Goal: Information Seeking & Learning: Learn about a topic

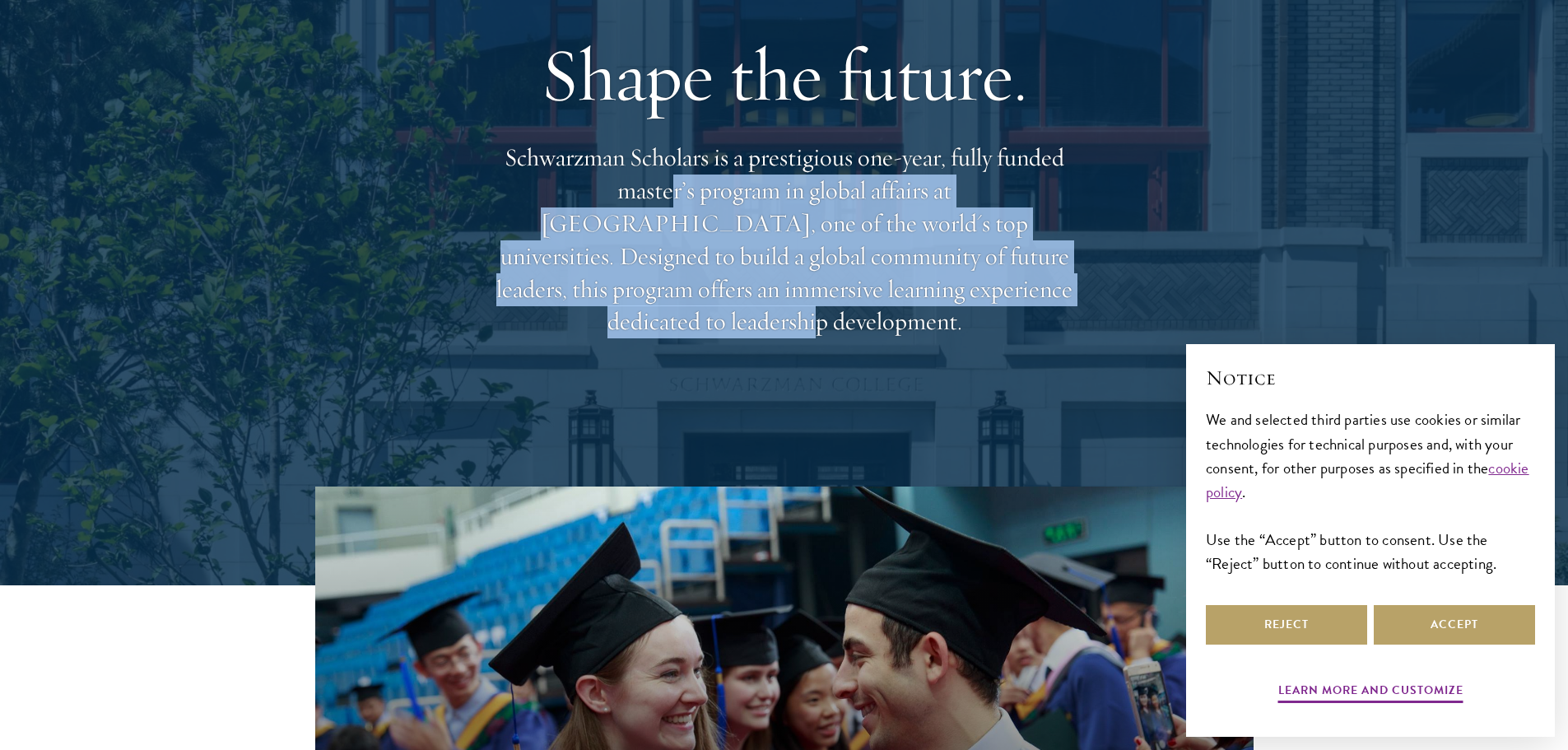
drag, startPoint x: 554, startPoint y: 205, endPoint x: 894, endPoint y: 297, distance: 352.2
click at [894, 297] on p "Schwarzman Scholars is a prestigious one-year, fully funded master’s program in…" at bounding box center [784, 240] width 593 height 196
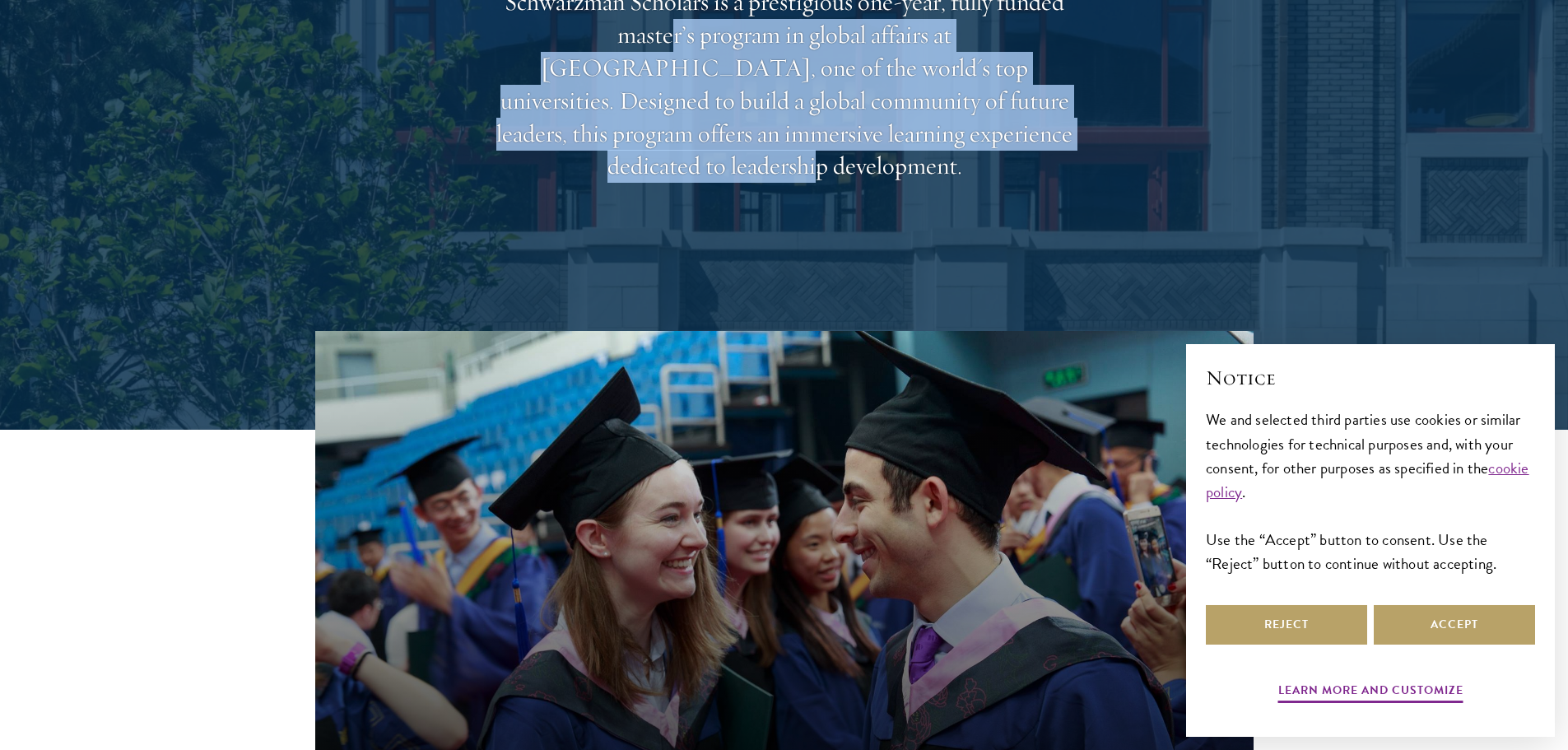
scroll to position [329, 0]
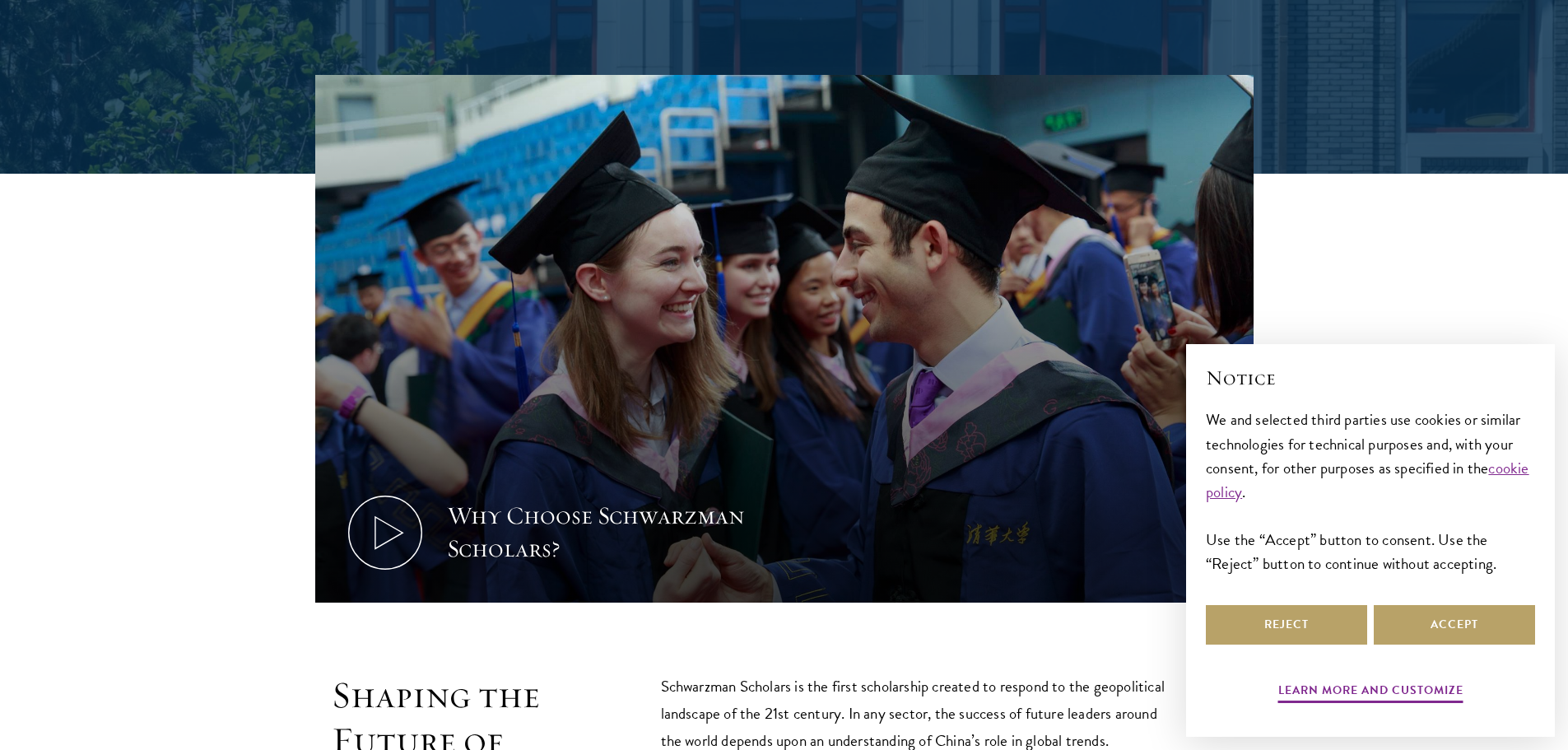
click at [208, 307] on div "Why Choose Schwarzman Scholars?" at bounding box center [784, 341] width 1185 height 532
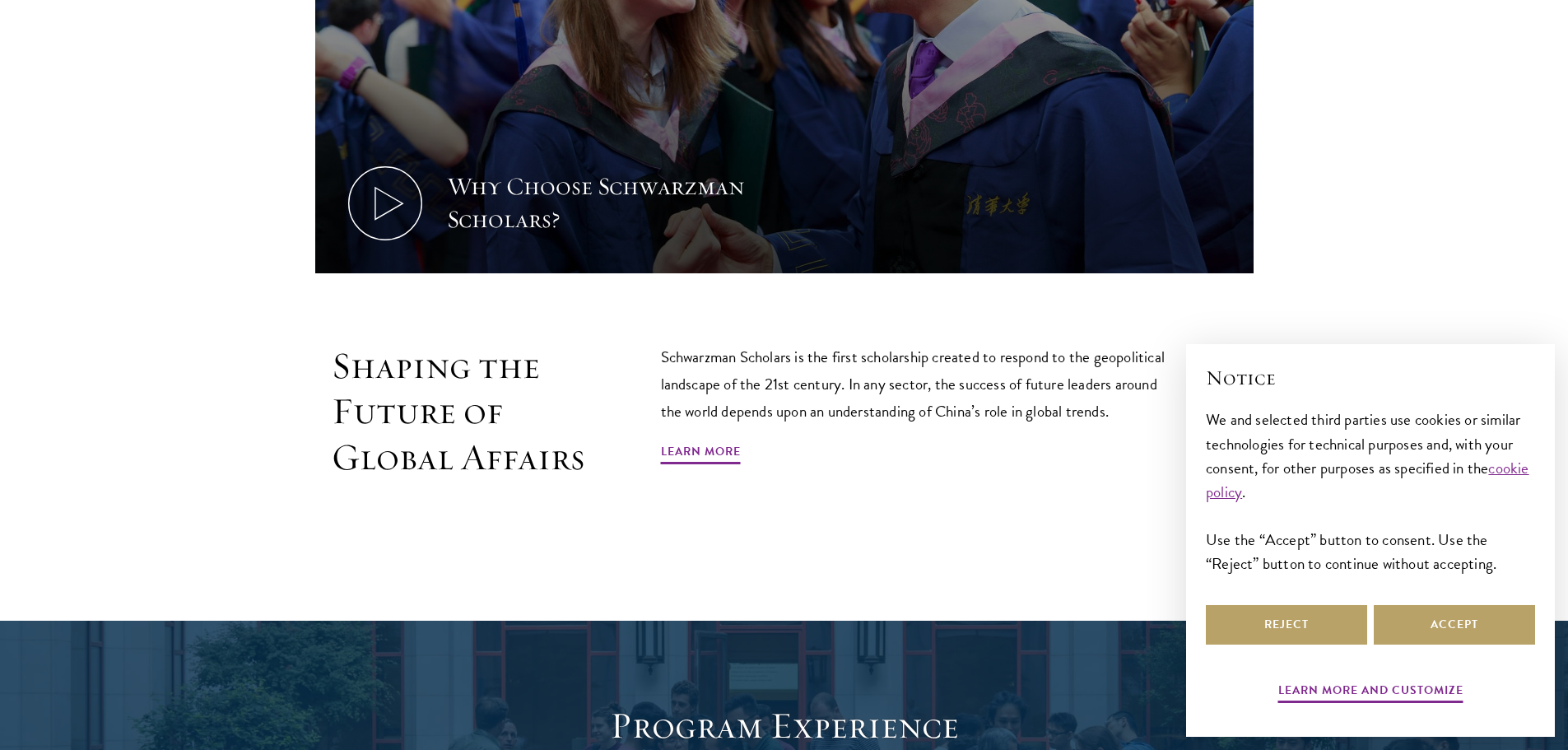
scroll to position [988, 0]
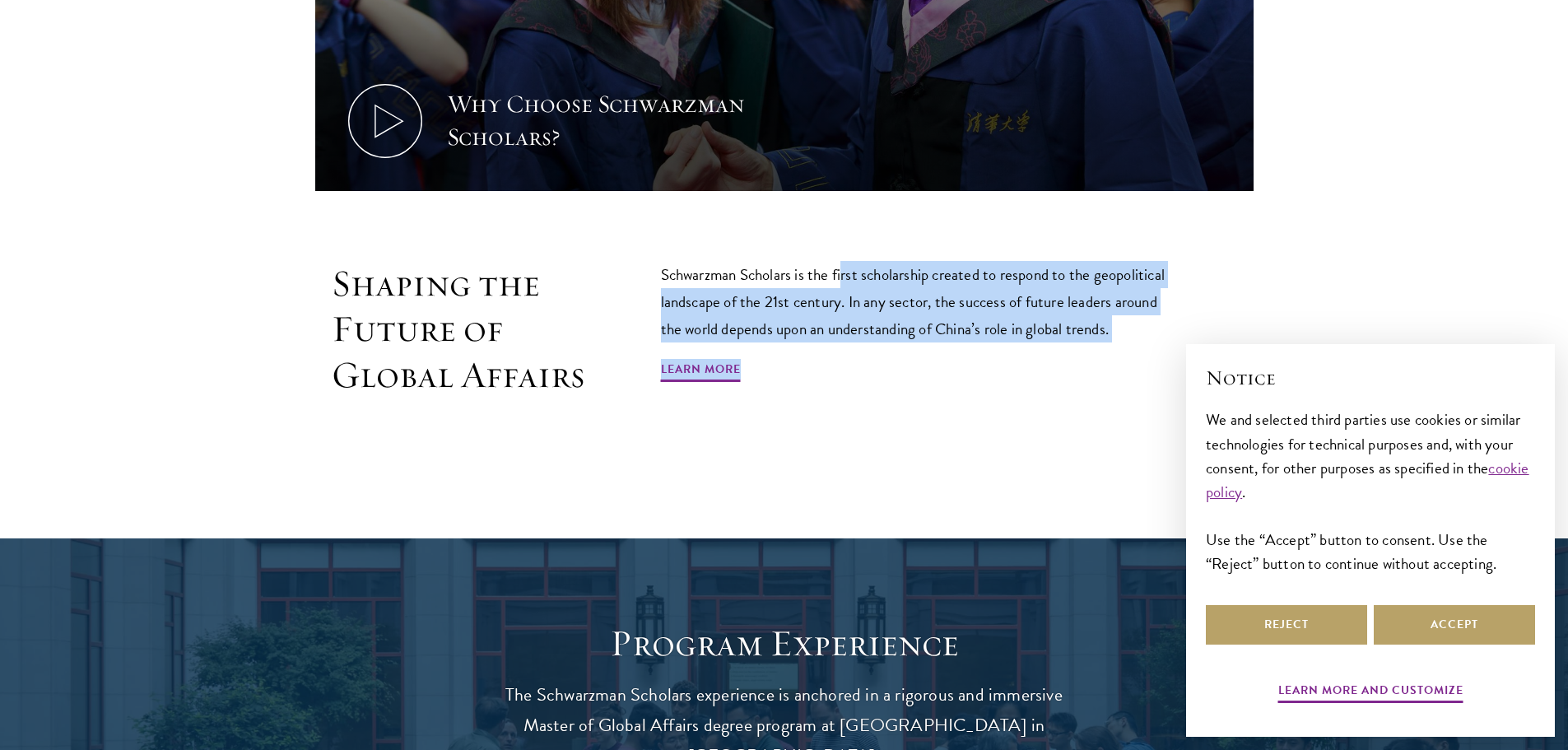
drag, startPoint x: 846, startPoint y: 270, endPoint x: 935, endPoint y: 347, distance: 117.7
click at [937, 347] on div "Schwarzman Scholars is the first scholarship created to respond to the geopolit…" at bounding box center [920, 329] width 518 height 138
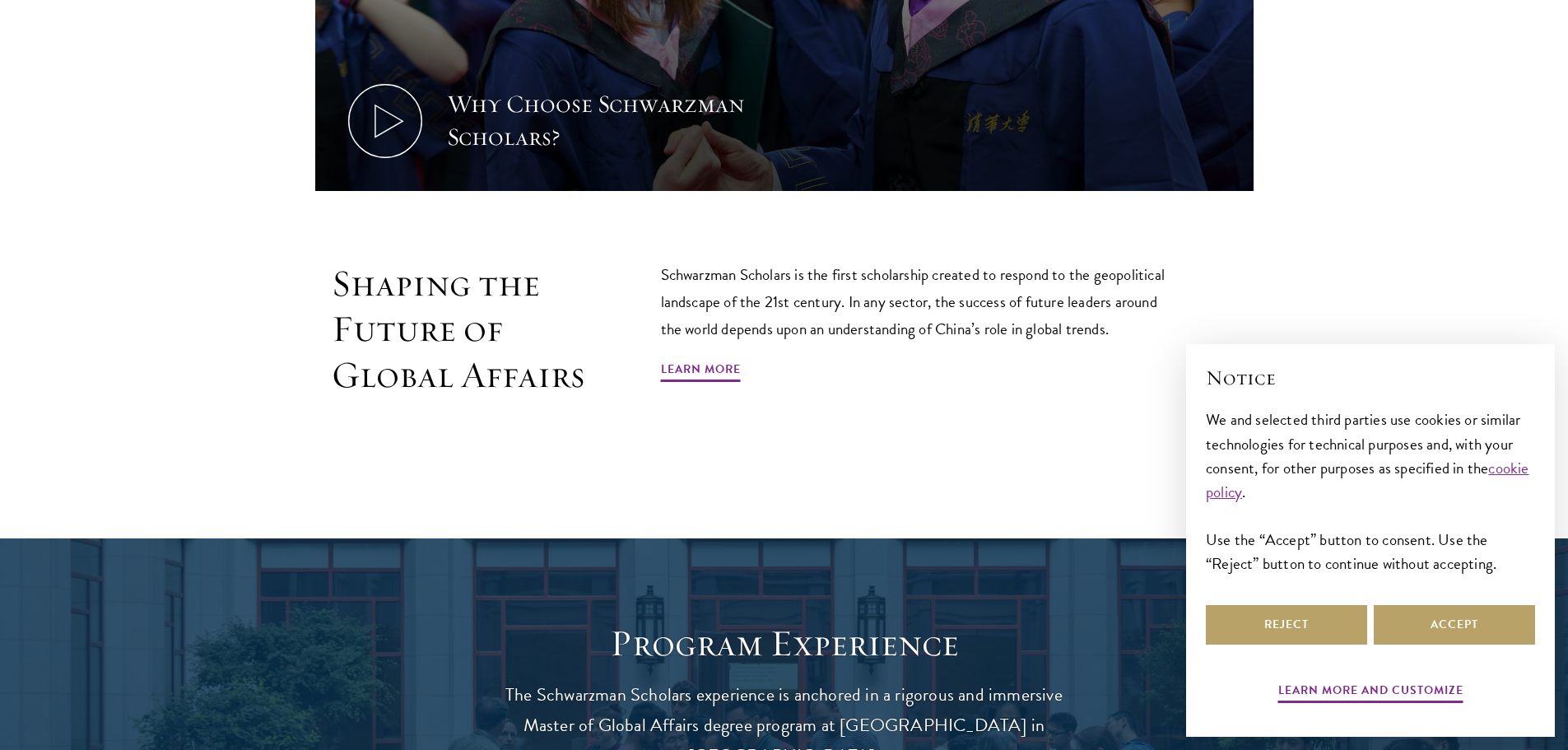
click at [890, 377] on div "Schwarzman Scholars is the first scholarship created to respond to the geopolit…" at bounding box center [920, 329] width 518 height 138
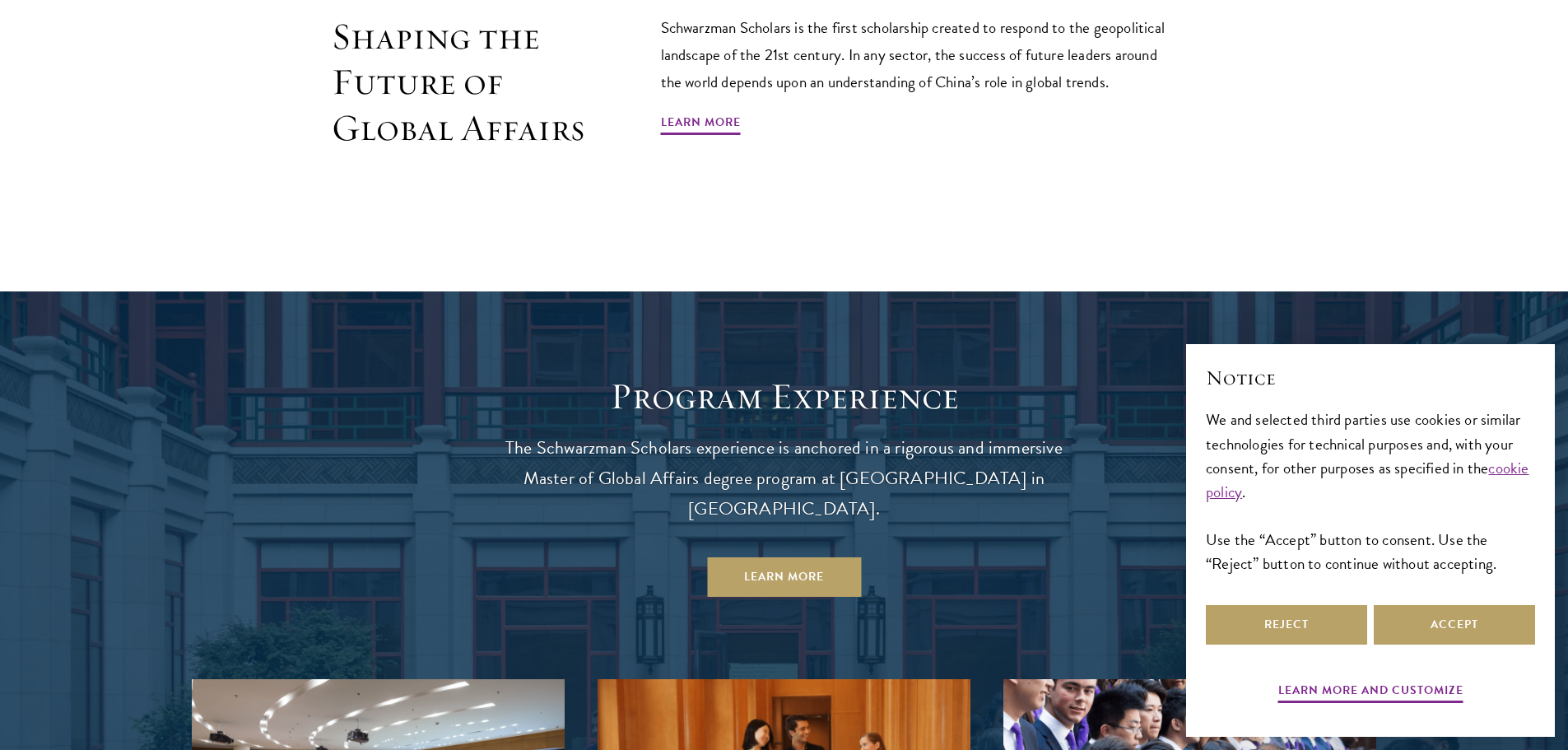
scroll to position [1317, 0]
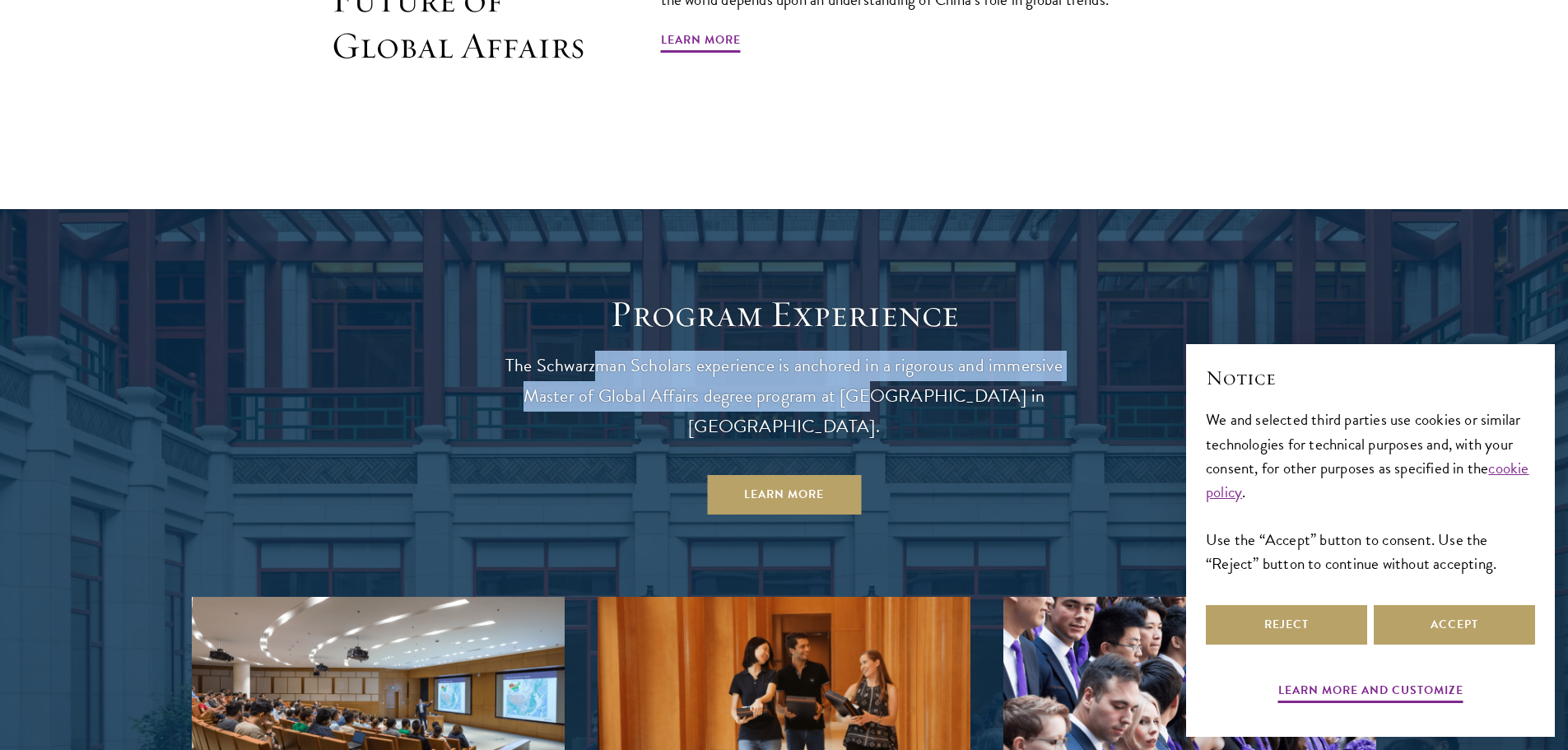
drag, startPoint x: 648, startPoint y: 370, endPoint x: 865, endPoint y: 392, distance: 218.1
click at [864, 392] on p "The Schwarzman Scholars experience is anchored in a rigorous and immersive Mast…" at bounding box center [784, 396] width 593 height 91
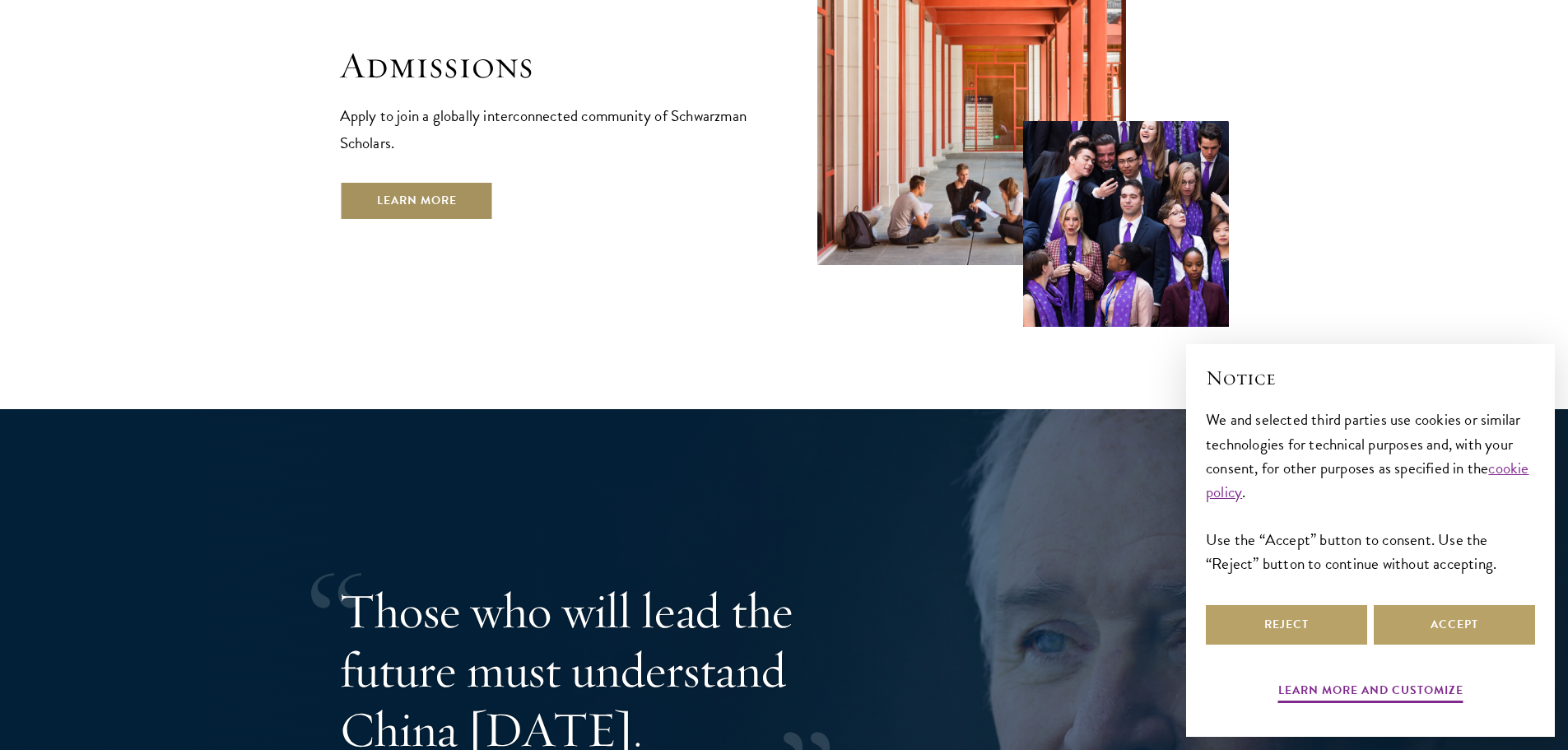
scroll to position [3046, 0]
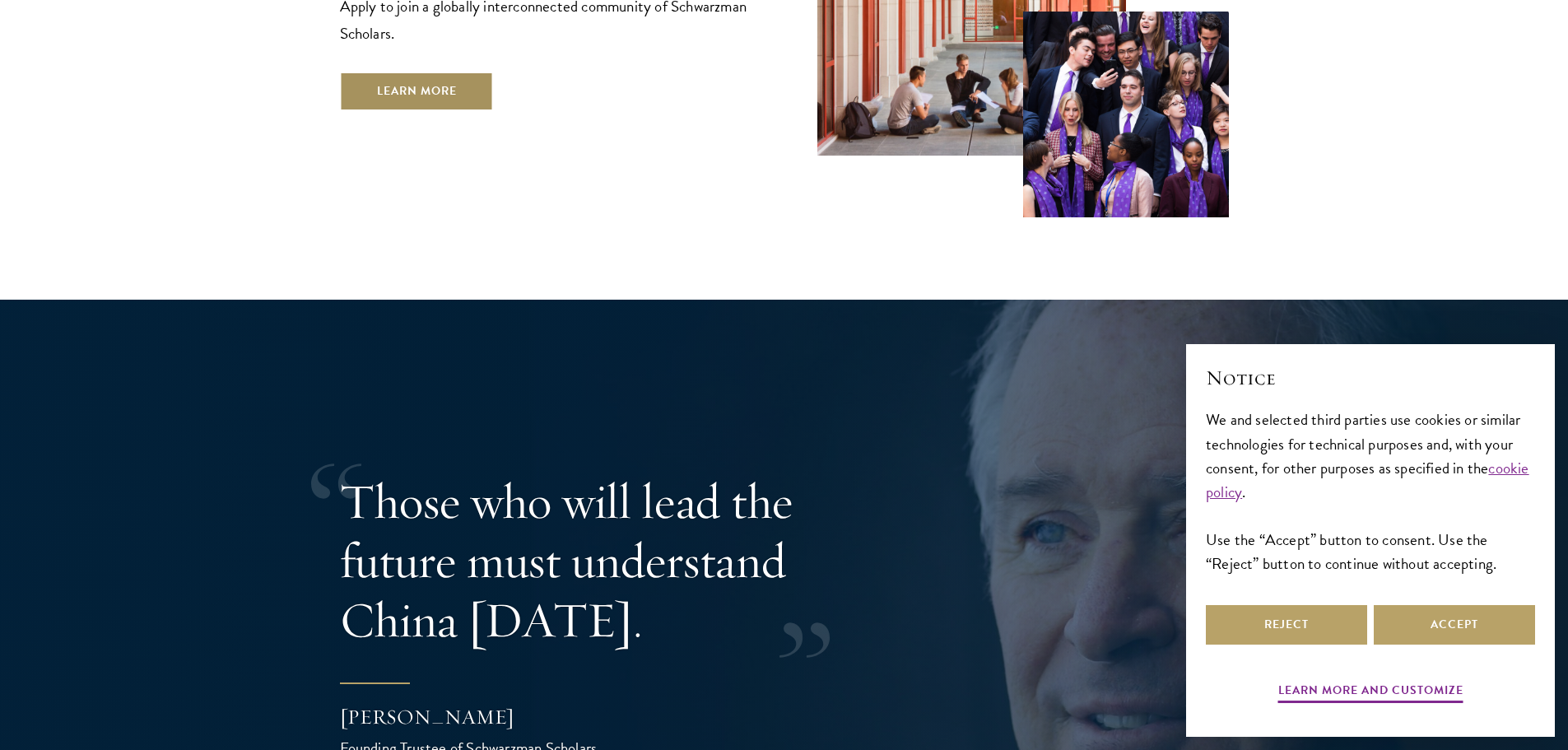
click at [417, 71] on link "Learn More" at bounding box center [417, 91] width 154 height 40
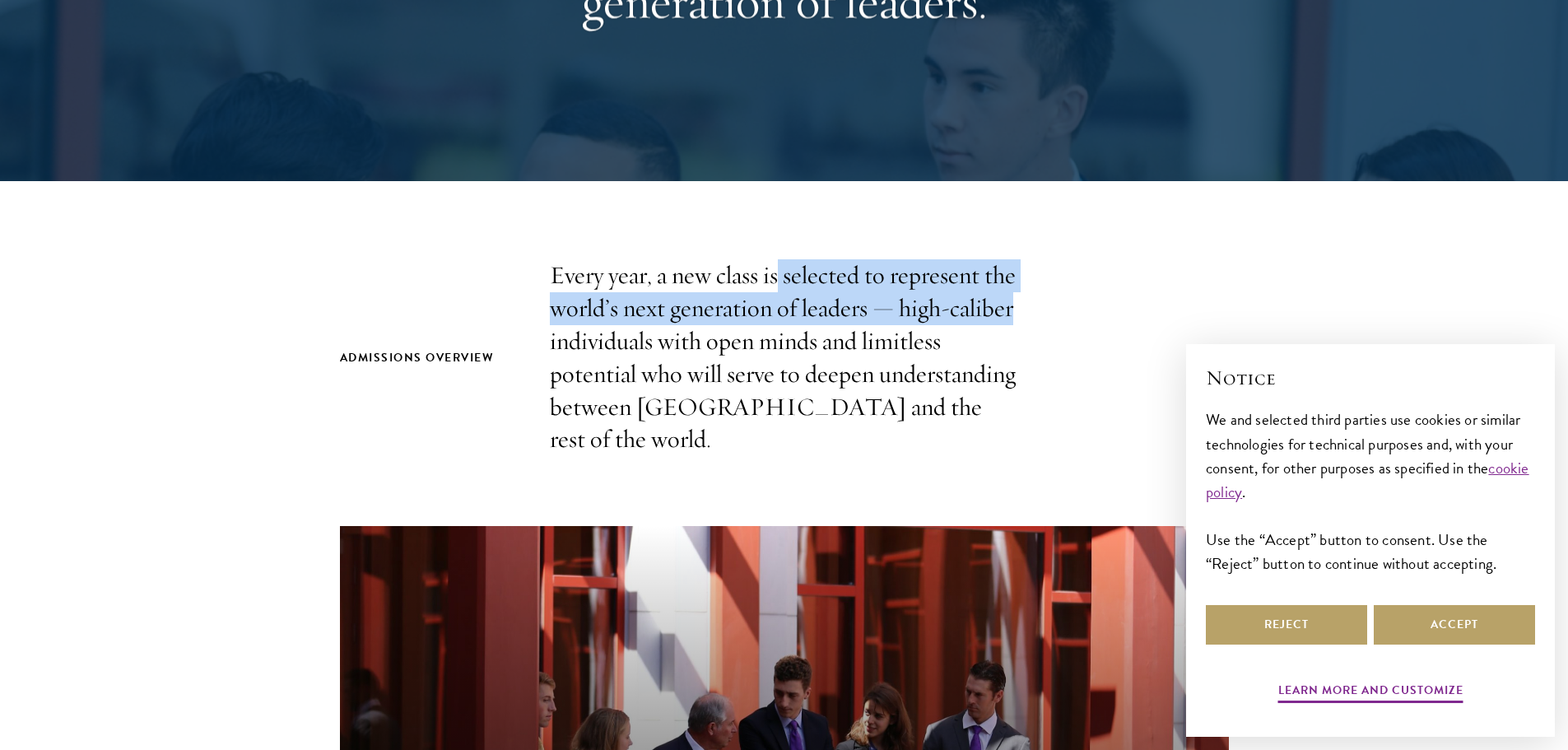
drag, startPoint x: 777, startPoint y: 274, endPoint x: 1037, endPoint y: 309, distance: 262.3
click at [1060, 309] on div "Admissions Overview Every year, a new class is selected to represent the world’…" at bounding box center [784, 357] width 889 height 196
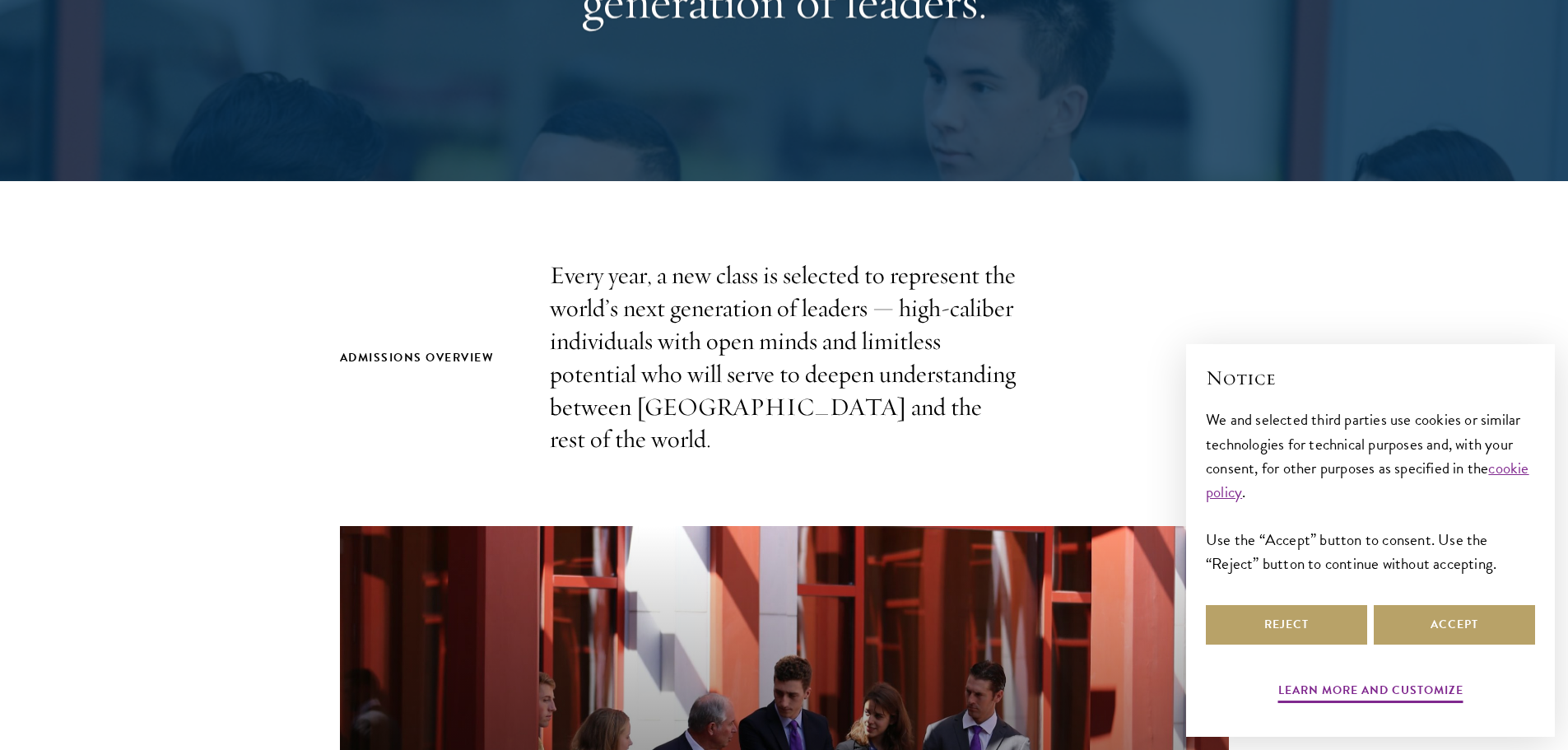
click at [708, 365] on p "Every year, a new class is selected to represent the world’s next generation of…" at bounding box center [784, 357] width 470 height 196
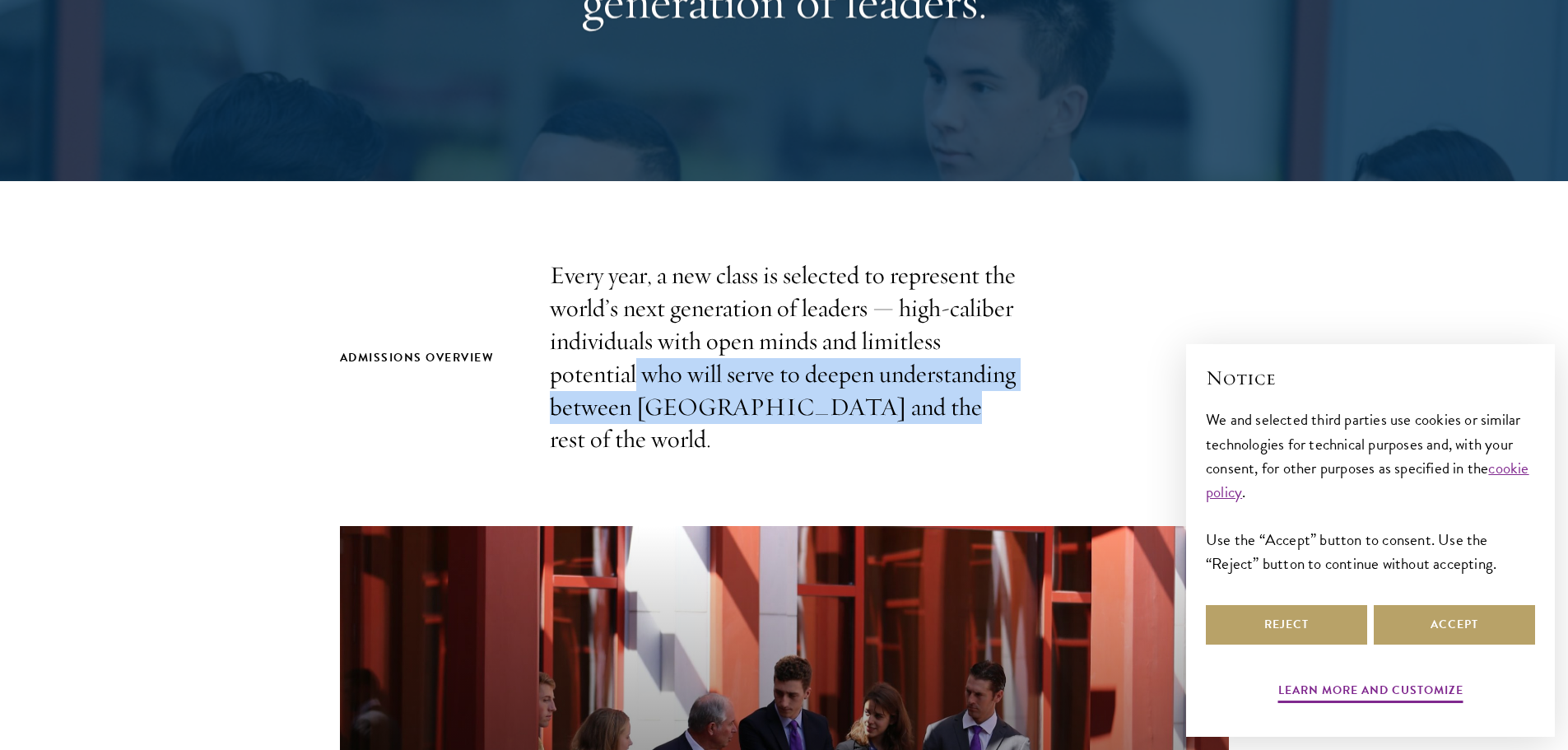
drag, startPoint x: 634, startPoint y: 370, endPoint x: 867, endPoint y: 407, distance: 235.9
click at [867, 407] on p "Every year, a new class is selected to represent the world’s next generation of…" at bounding box center [784, 357] width 470 height 196
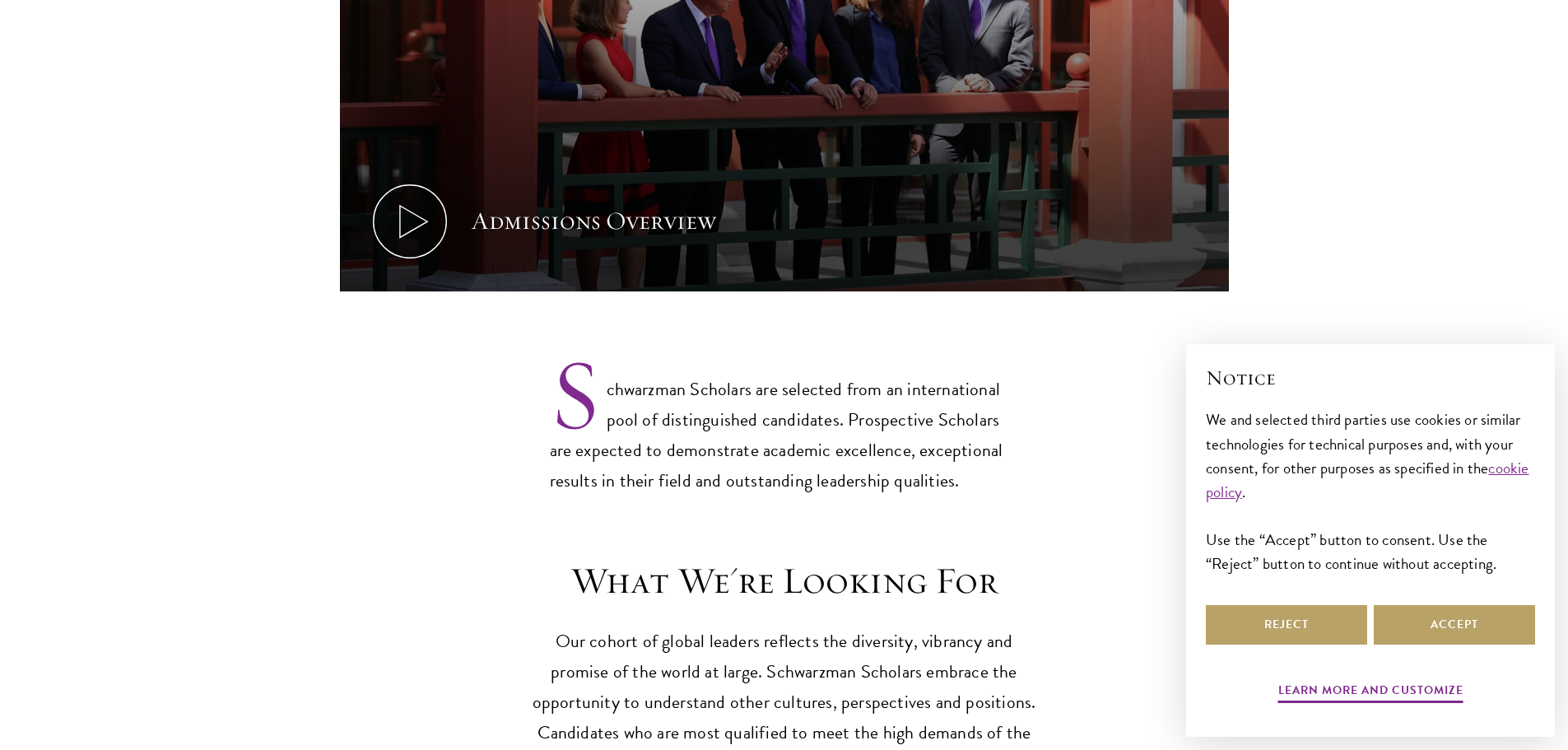
scroll to position [1070, 0]
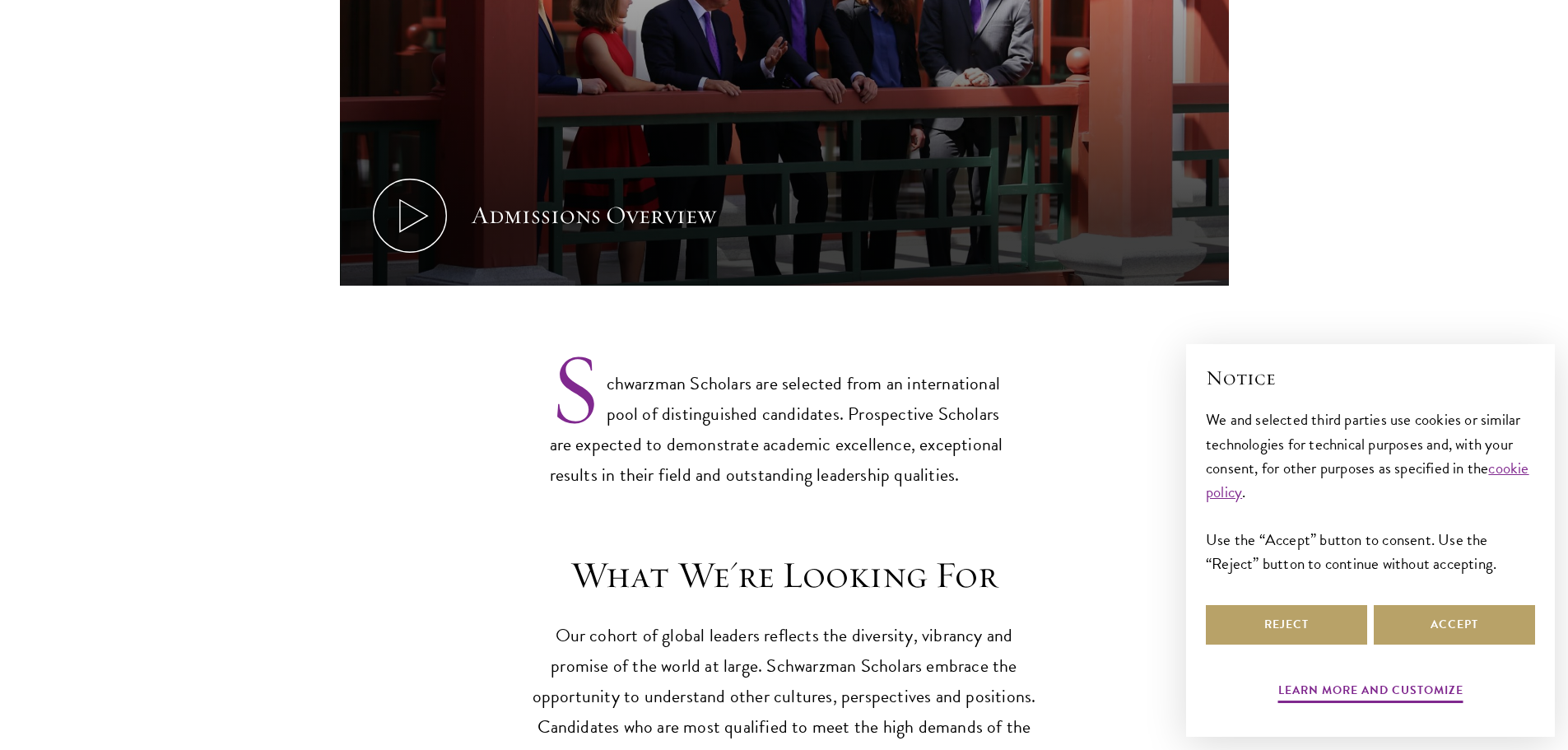
click at [503, 365] on section "Admissions Overview Every year, a new class is selected to represent the world’…" at bounding box center [784, 5] width 1568 height 973
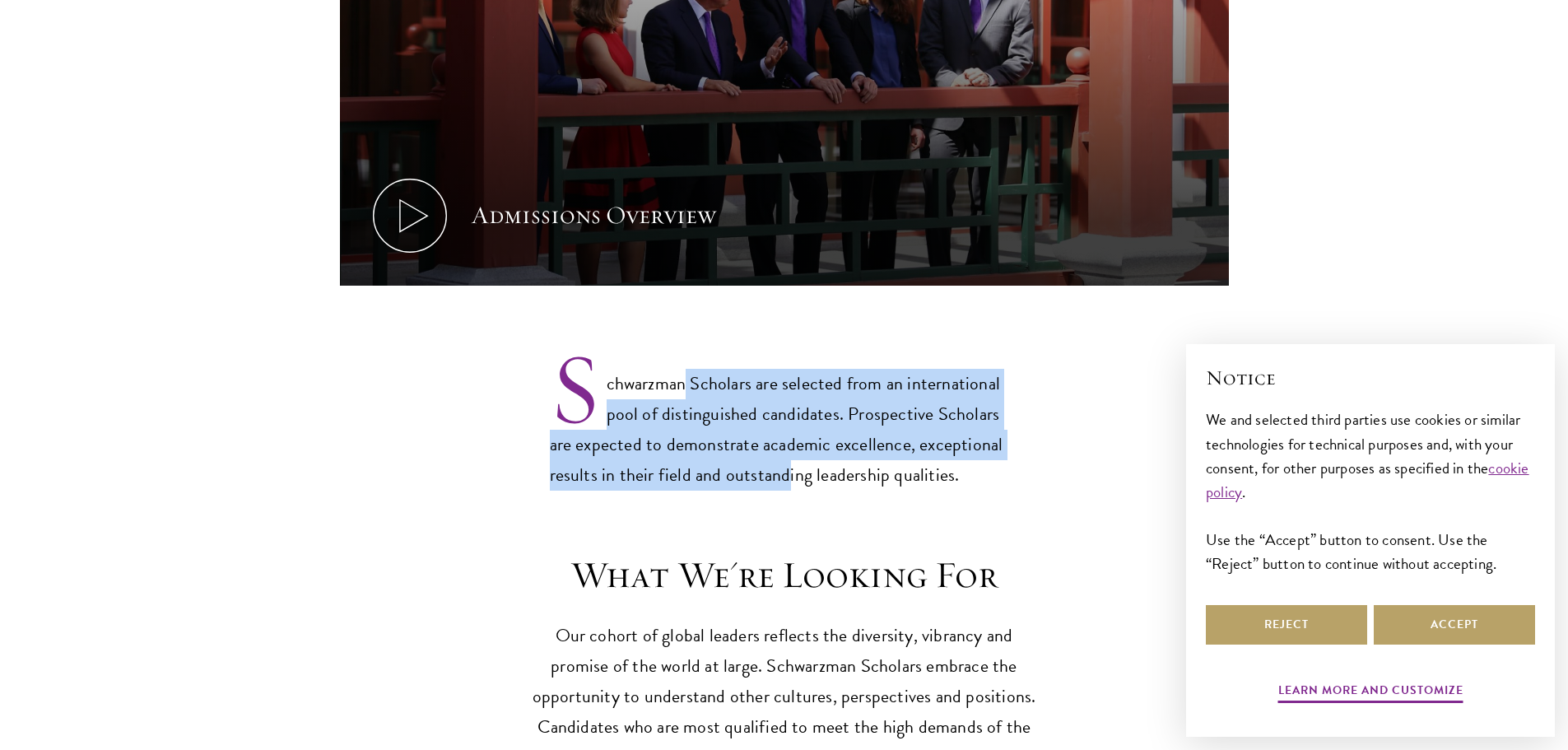
drag, startPoint x: 700, startPoint y: 344, endPoint x: 782, endPoint y: 469, distance: 149.5
click at [782, 469] on div "Admissions Overview Every year, a new class is selected to represent the world’…" at bounding box center [784, 20] width 1568 height 1003
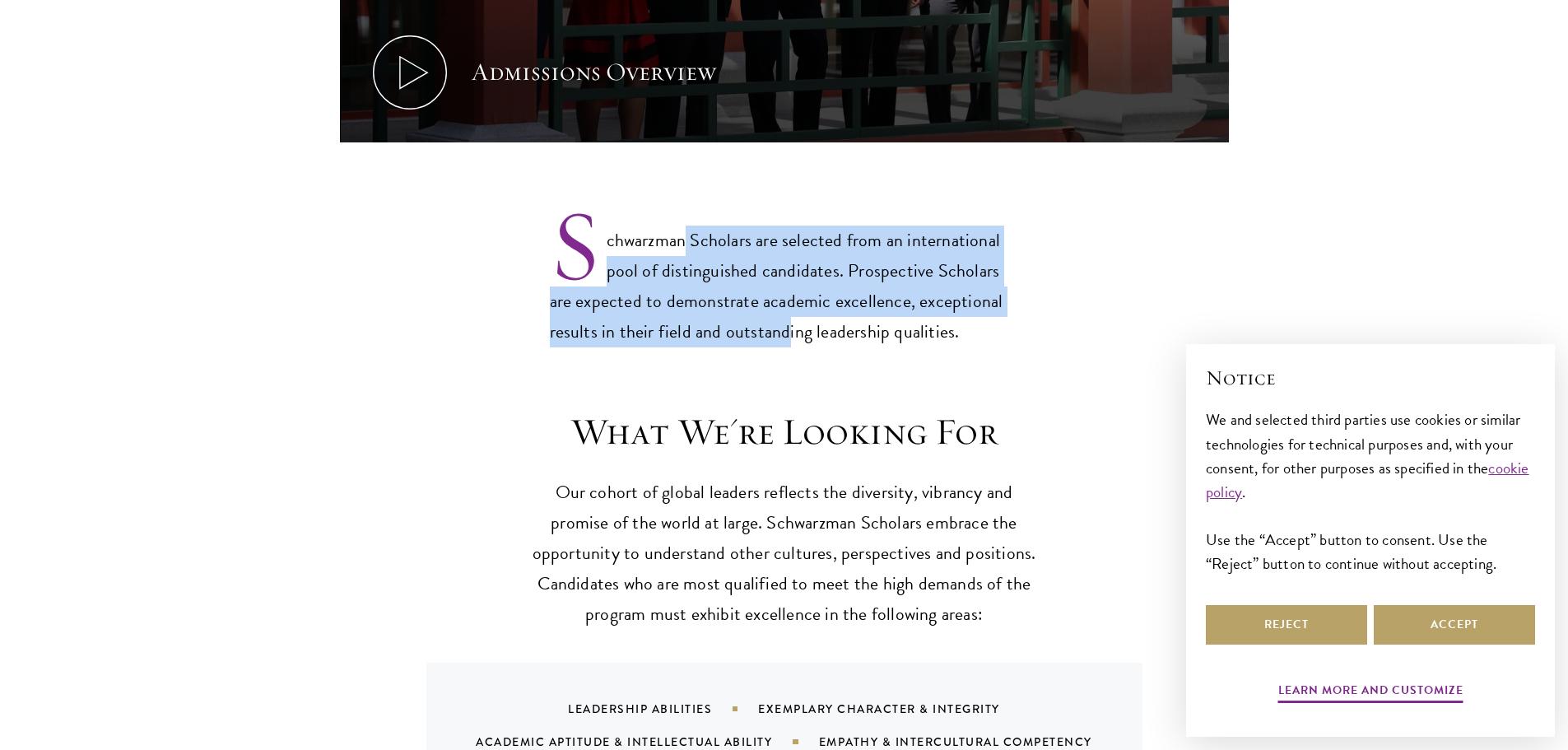
scroll to position [1235, 0]
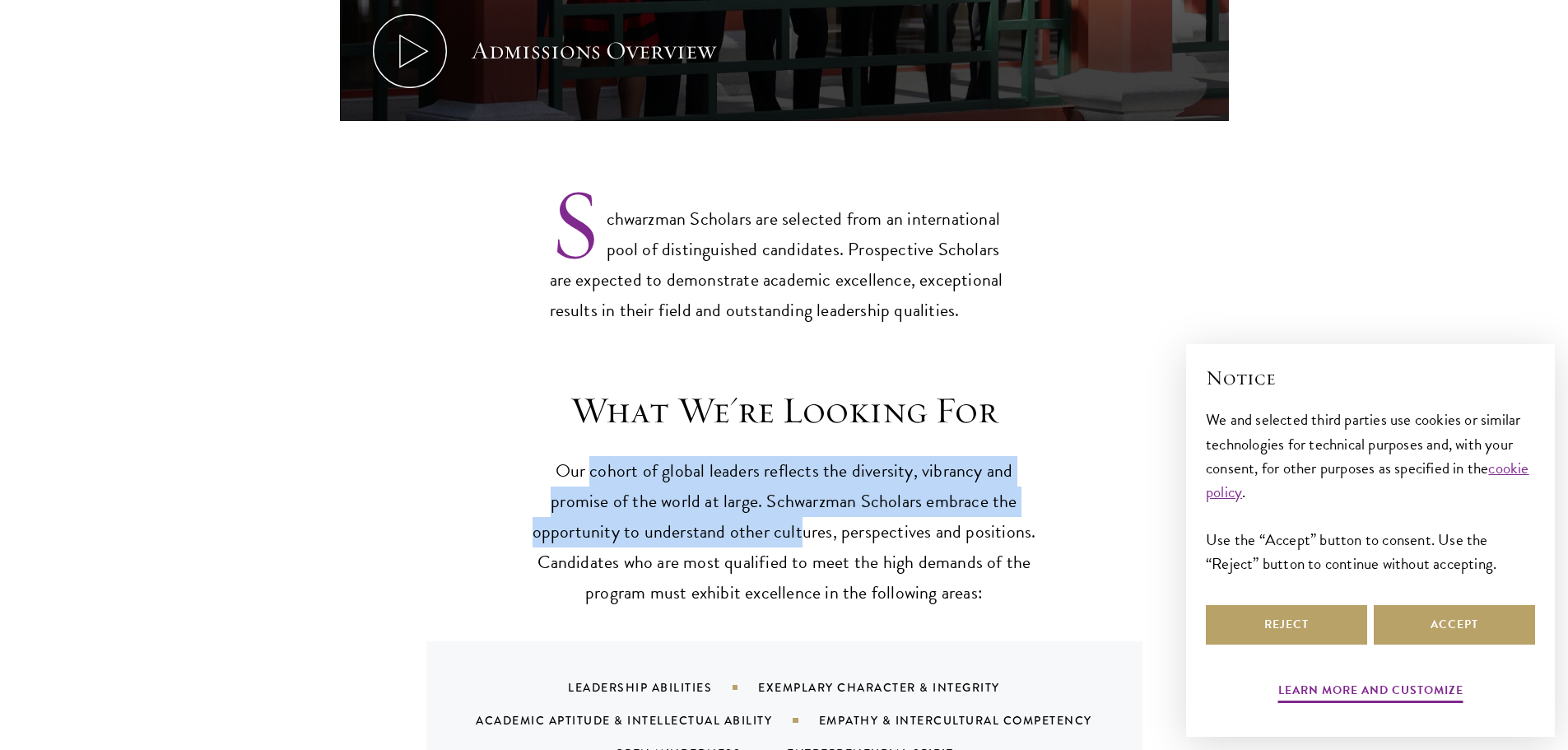
drag, startPoint x: 591, startPoint y: 442, endPoint x: 799, endPoint y: 507, distance: 217.9
click at [799, 507] on p "Our cohort of global leaders reflects the diversity, vibrancy and promise of th…" at bounding box center [784, 532] width 510 height 152
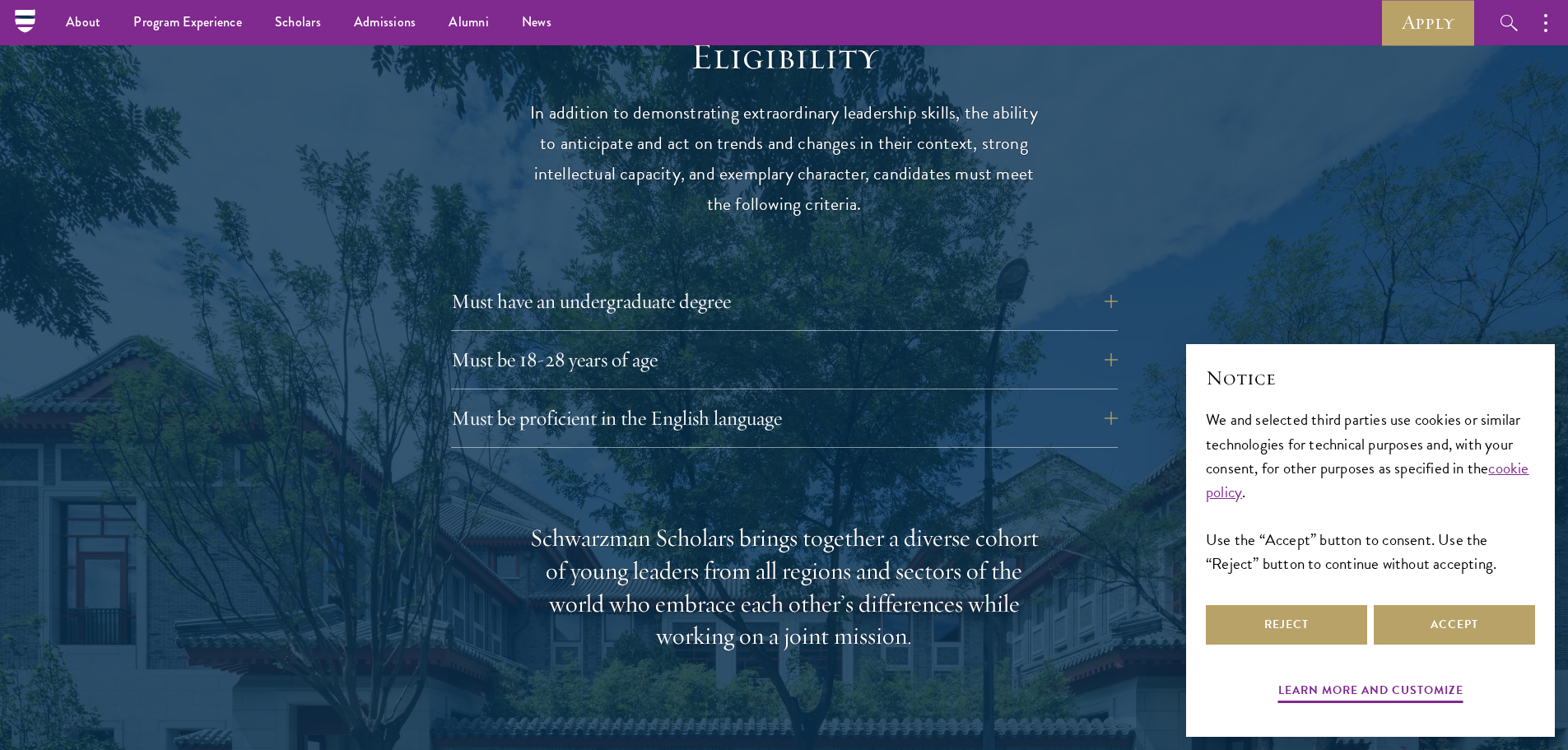
scroll to position [2141, 0]
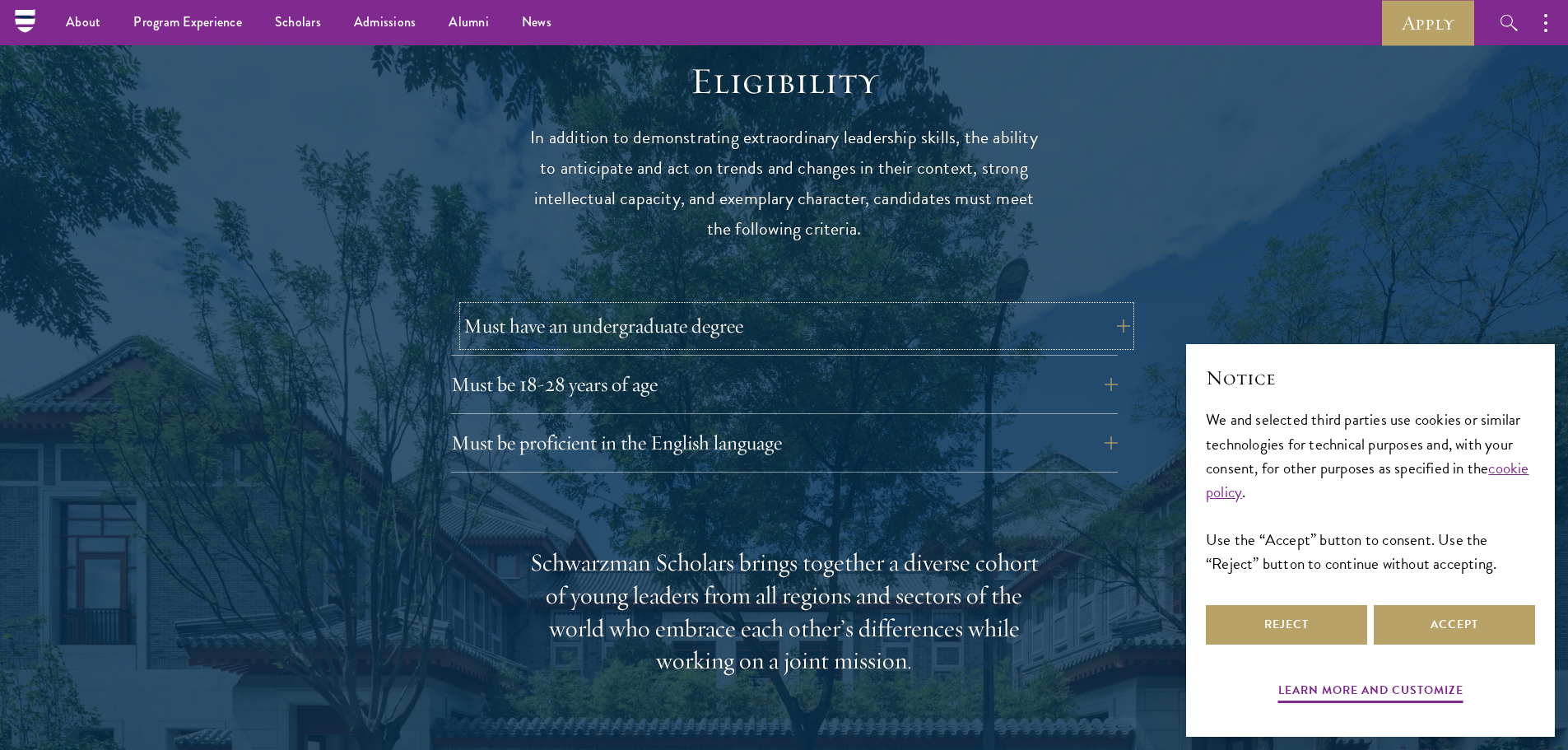
click at [622, 307] on button "Must have an undergraduate degree" at bounding box center [796, 327] width 667 height 40
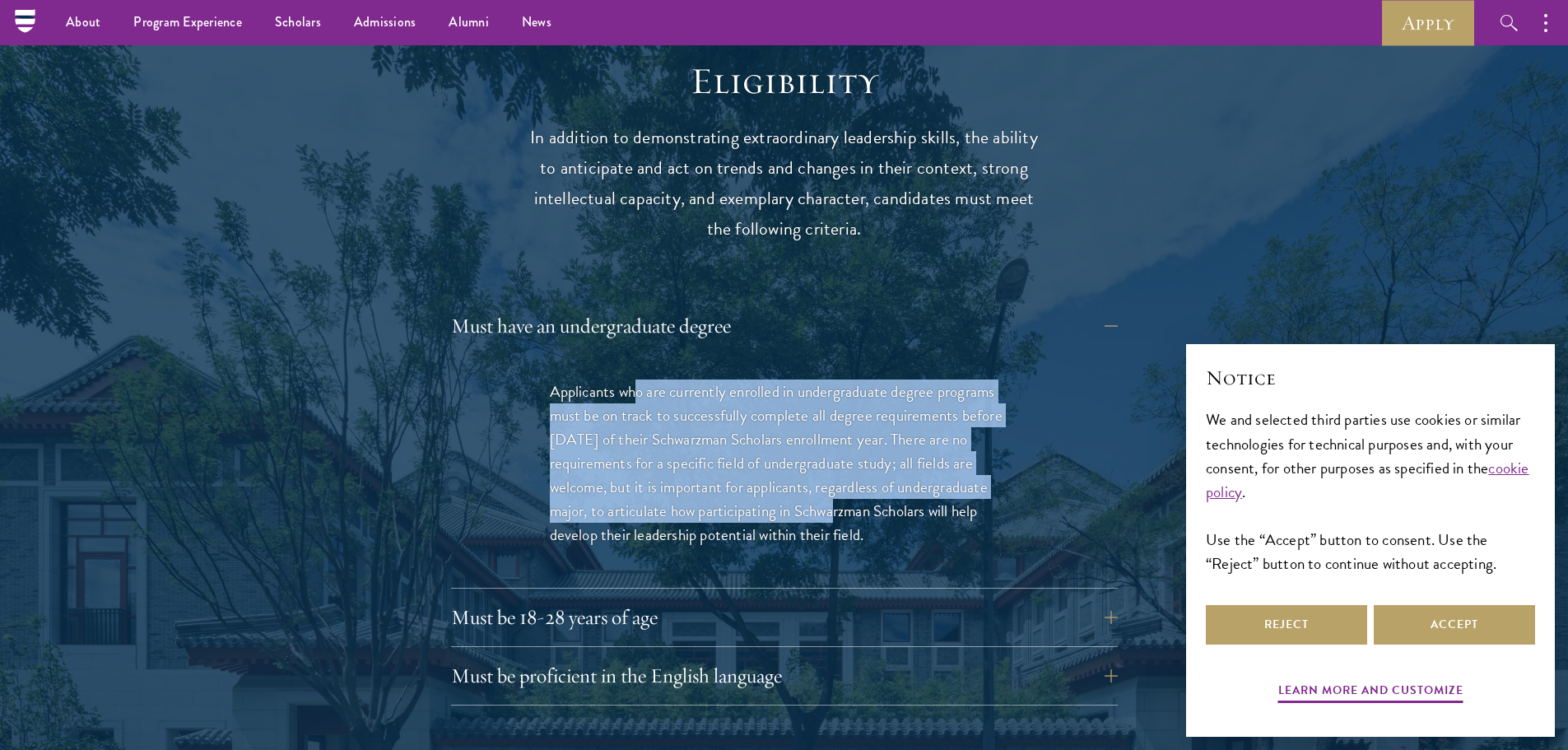
drag, startPoint x: 635, startPoint y: 356, endPoint x: 823, endPoint y: 485, distance: 228.0
click at [823, 485] on p "Applicants who are currently enrolled in undergraduate degree programs must be …" at bounding box center [784, 462] width 470 height 167
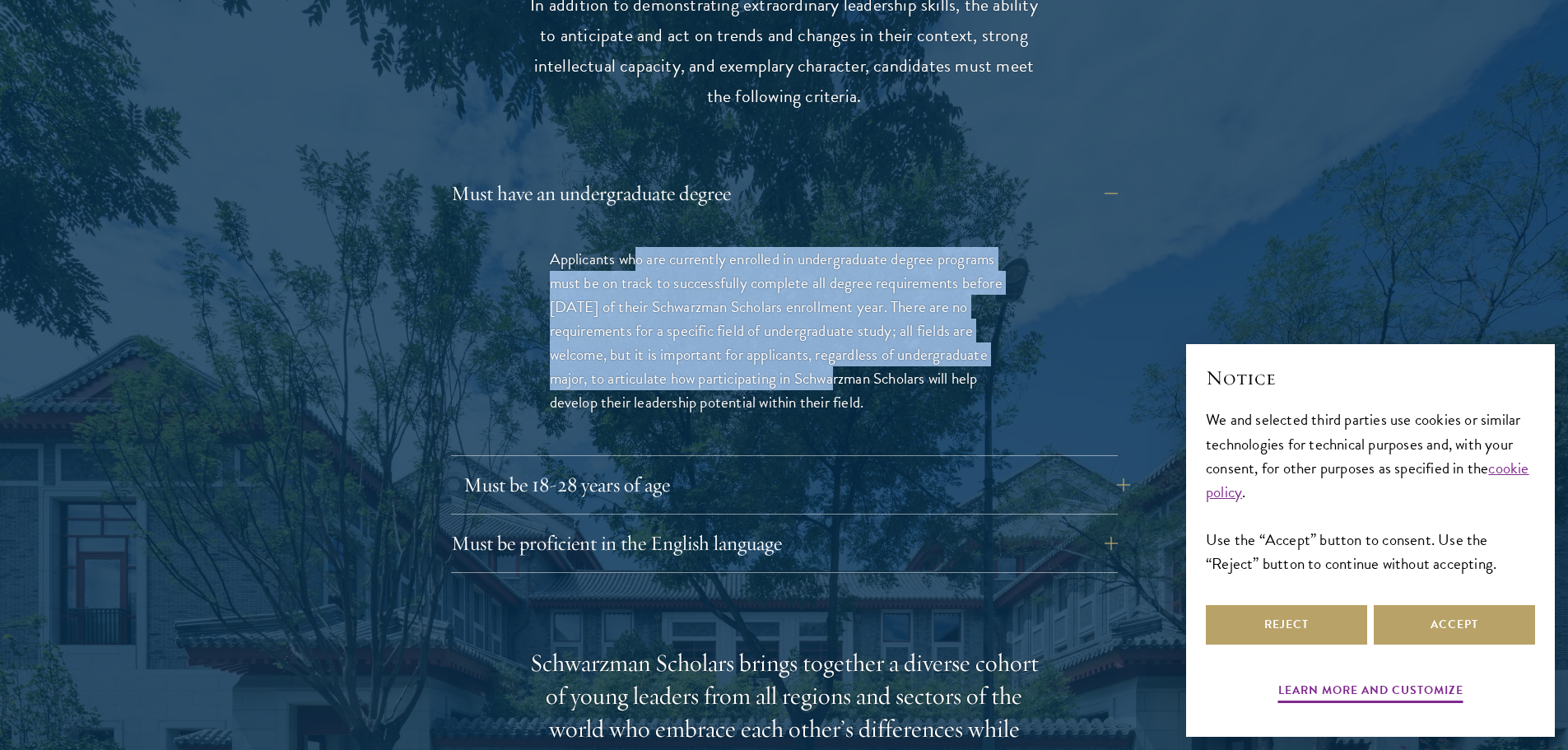
scroll to position [2305, 0]
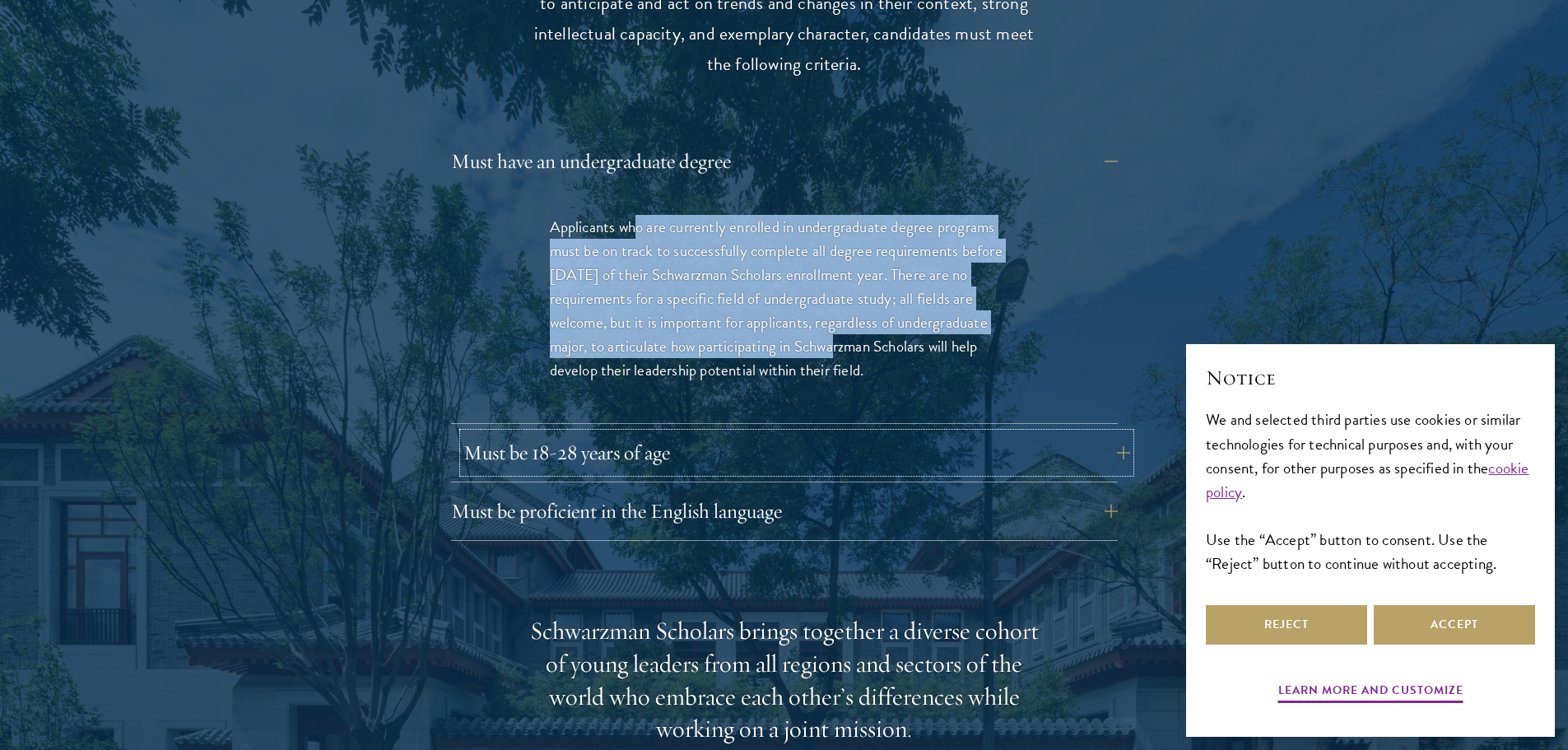
click at [717, 433] on button "Must be 18-28 years of age" at bounding box center [796, 453] width 667 height 40
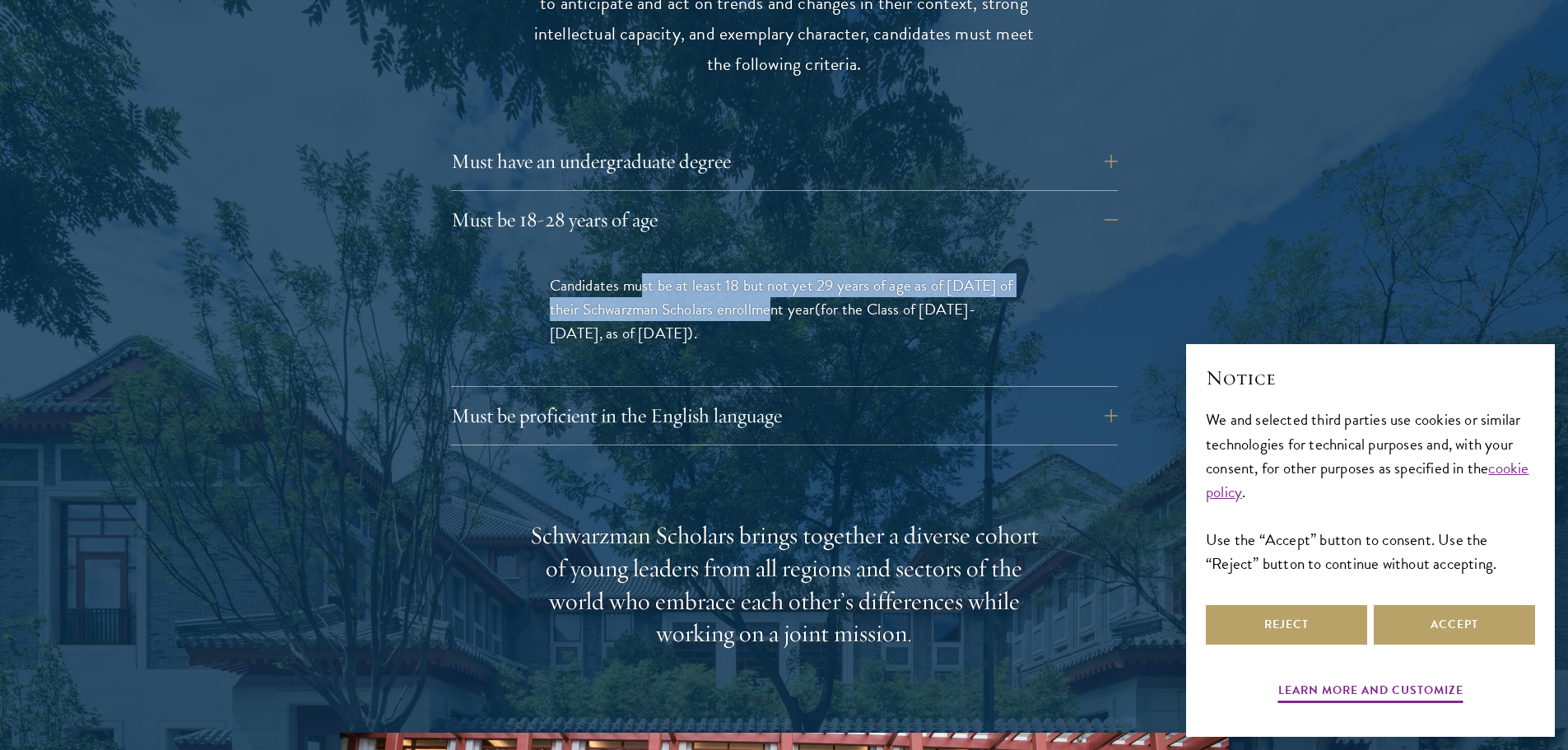
drag, startPoint x: 640, startPoint y: 257, endPoint x: 754, endPoint y: 279, distance: 116.1
click at [754, 279] on p "Candidates must be at least 18 but not yet 29 years of age as of [DATE] of thei…" at bounding box center [784, 309] width 470 height 71
click at [584, 402] on button "Must be proficient in the English language" at bounding box center [796, 416] width 667 height 40
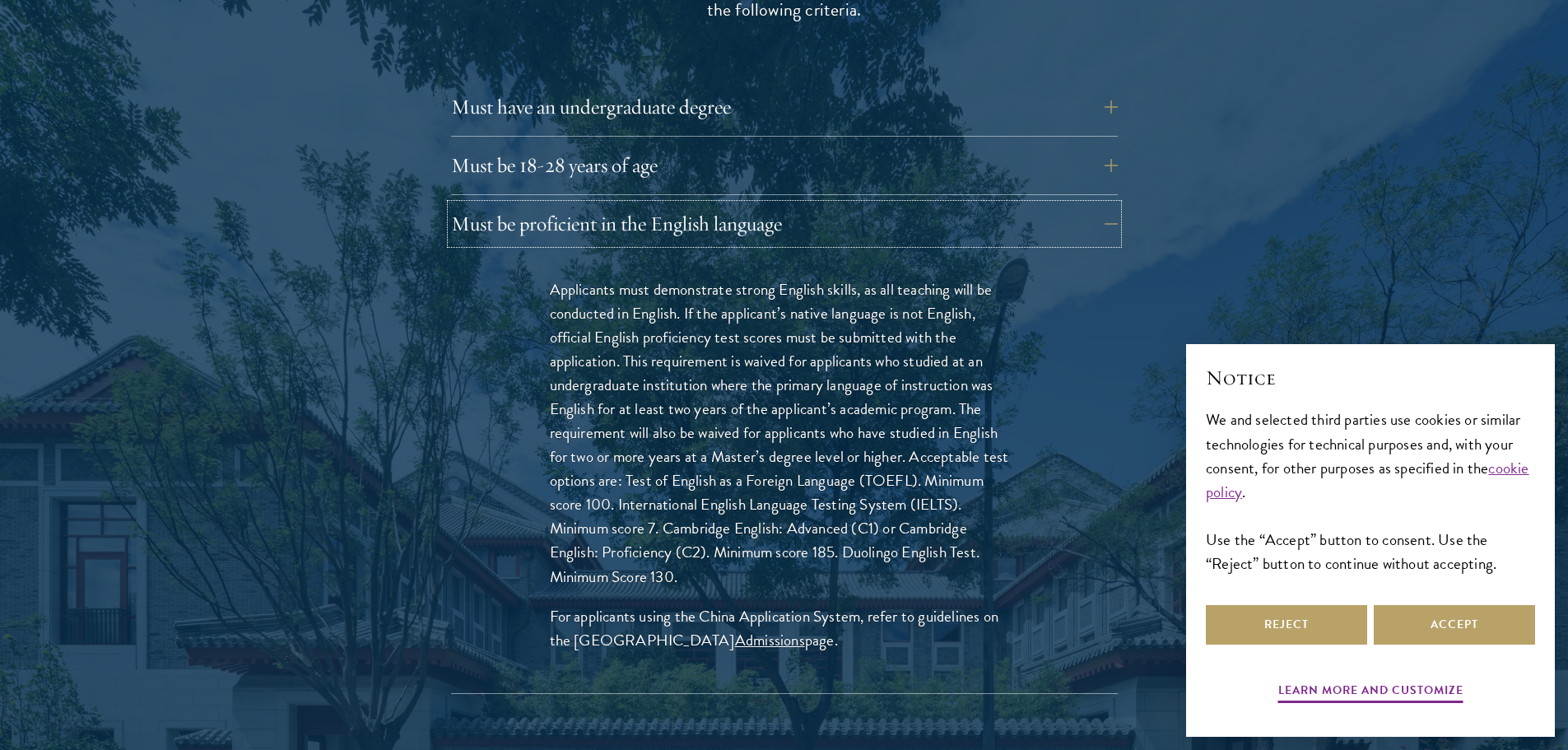
scroll to position [2388, 0]
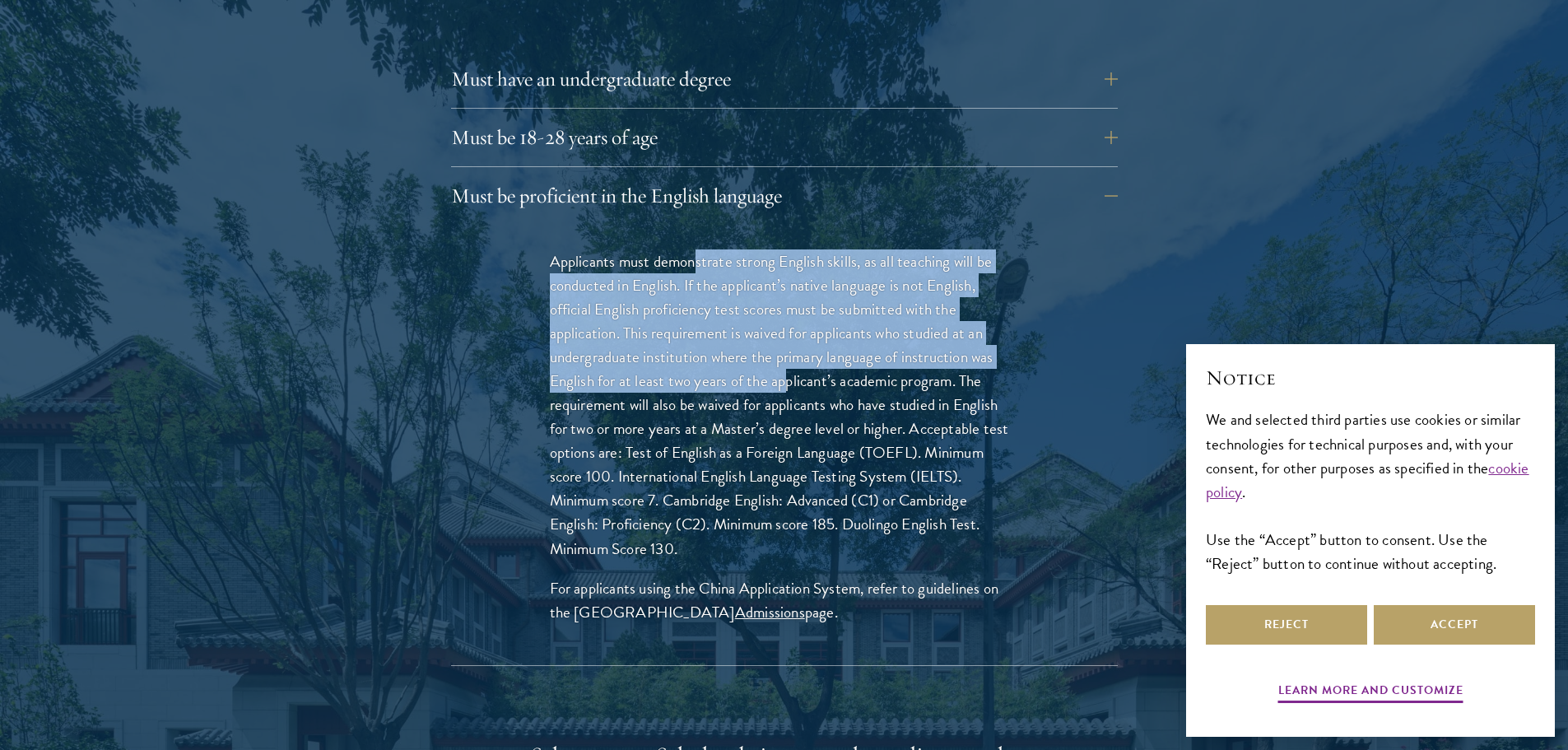
drag, startPoint x: 698, startPoint y: 237, endPoint x: 784, endPoint y: 342, distance: 135.7
click at [784, 342] on p "Applicants must demonstrate strong English skills, as all teaching will be cond…" at bounding box center [784, 405] width 470 height 311
click at [501, 330] on div "Applicants must demonstrate strong English skills, as all teaching will be cond…" at bounding box center [784, 444] width 568 height 441
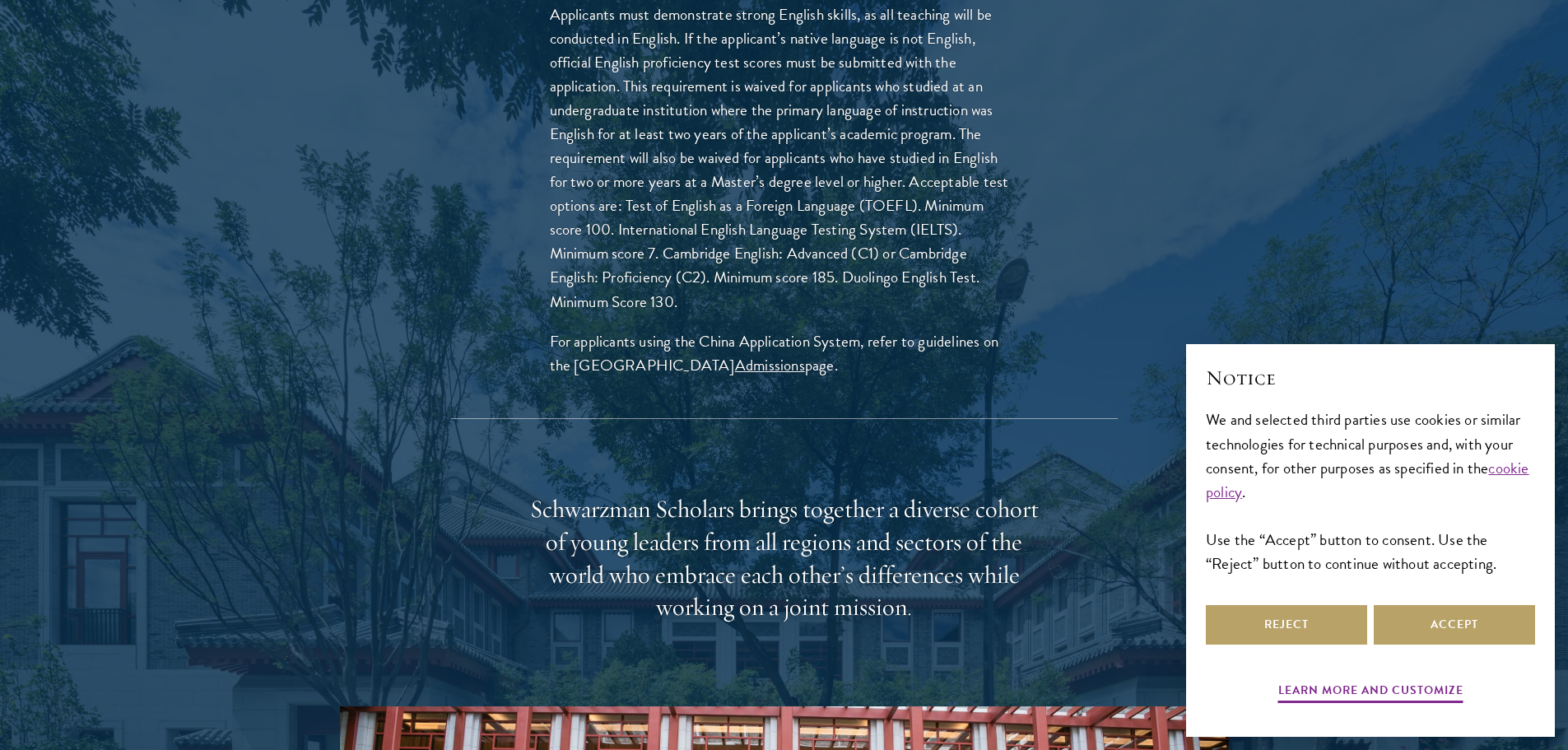
click at [715, 243] on p "Applicants must demonstrate strong English skills, as all teaching will be cond…" at bounding box center [784, 158] width 470 height 311
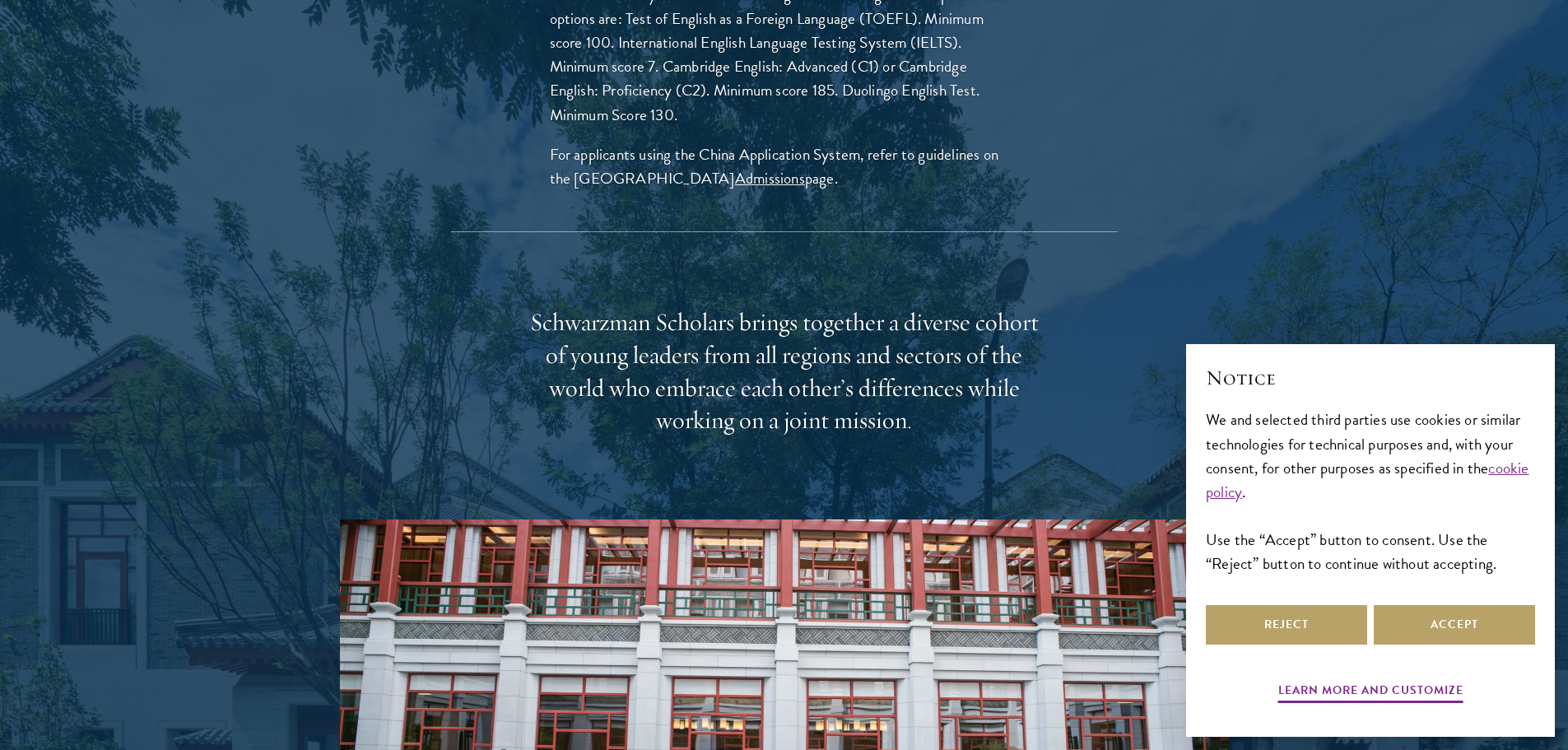
scroll to position [2881, 0]
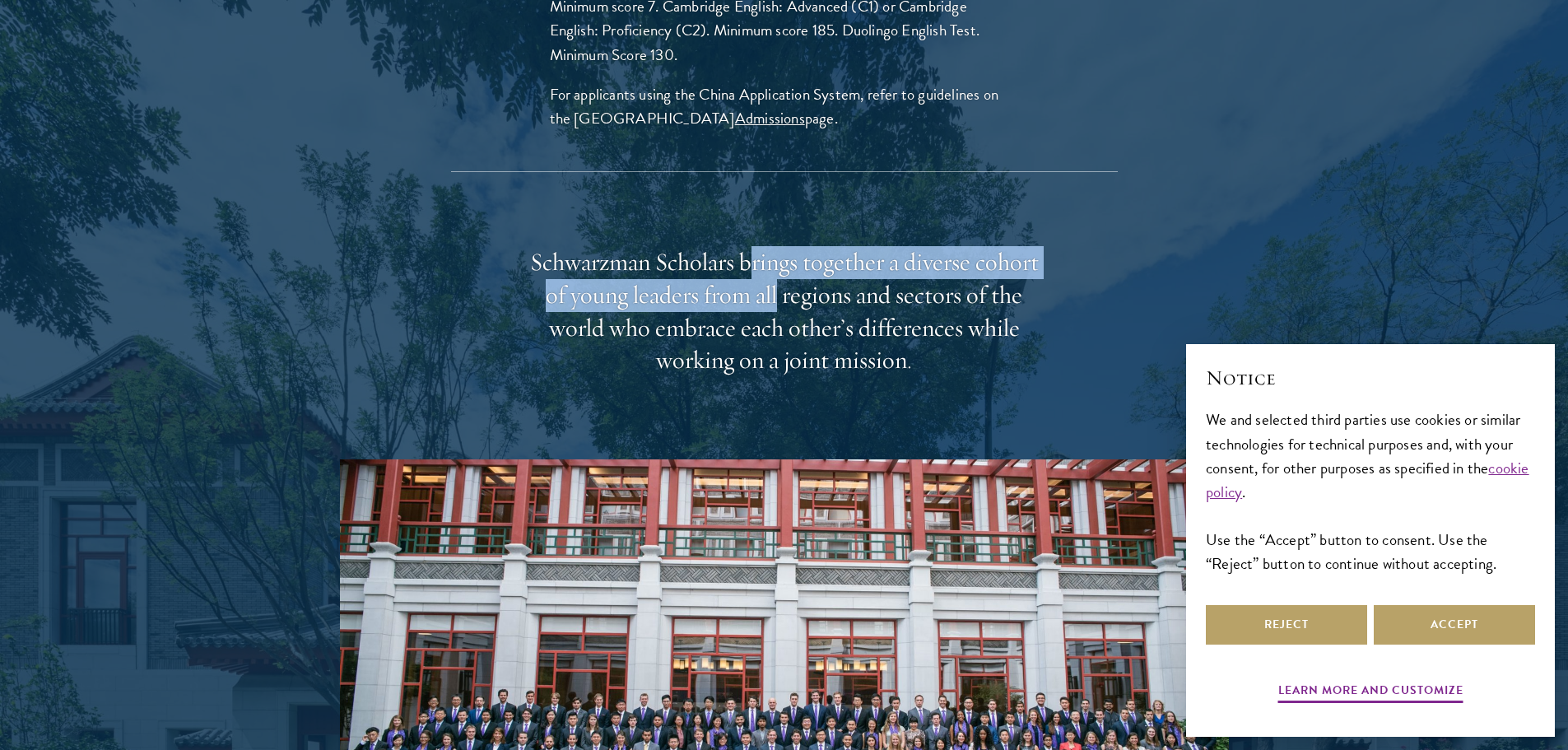
drag, startPoint x: 755, startPoint y: 223, endPoint x: 777, endPoint y: 270, distance: 51.9
click at [777, 270] on div "Schwarzman Scholars brings together a diverse cohort of young leaders from all …" at bounding box center [784, 312] width 510 height 132
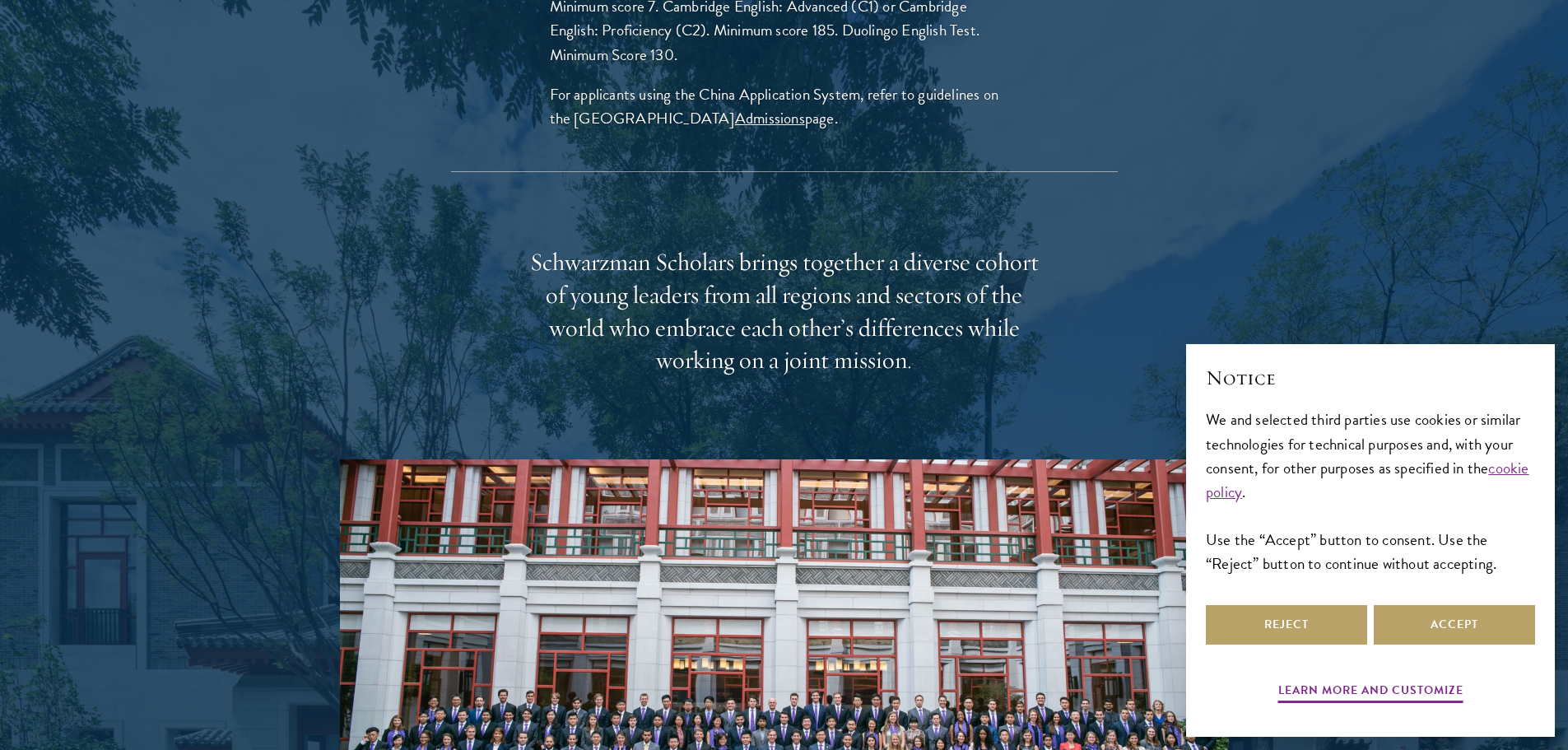
click at [744, 280] on div "Schwarzman Scholars brings together a diverse cohort of young leaders from all …" at bounding box center [784, 312] width 510 height 132
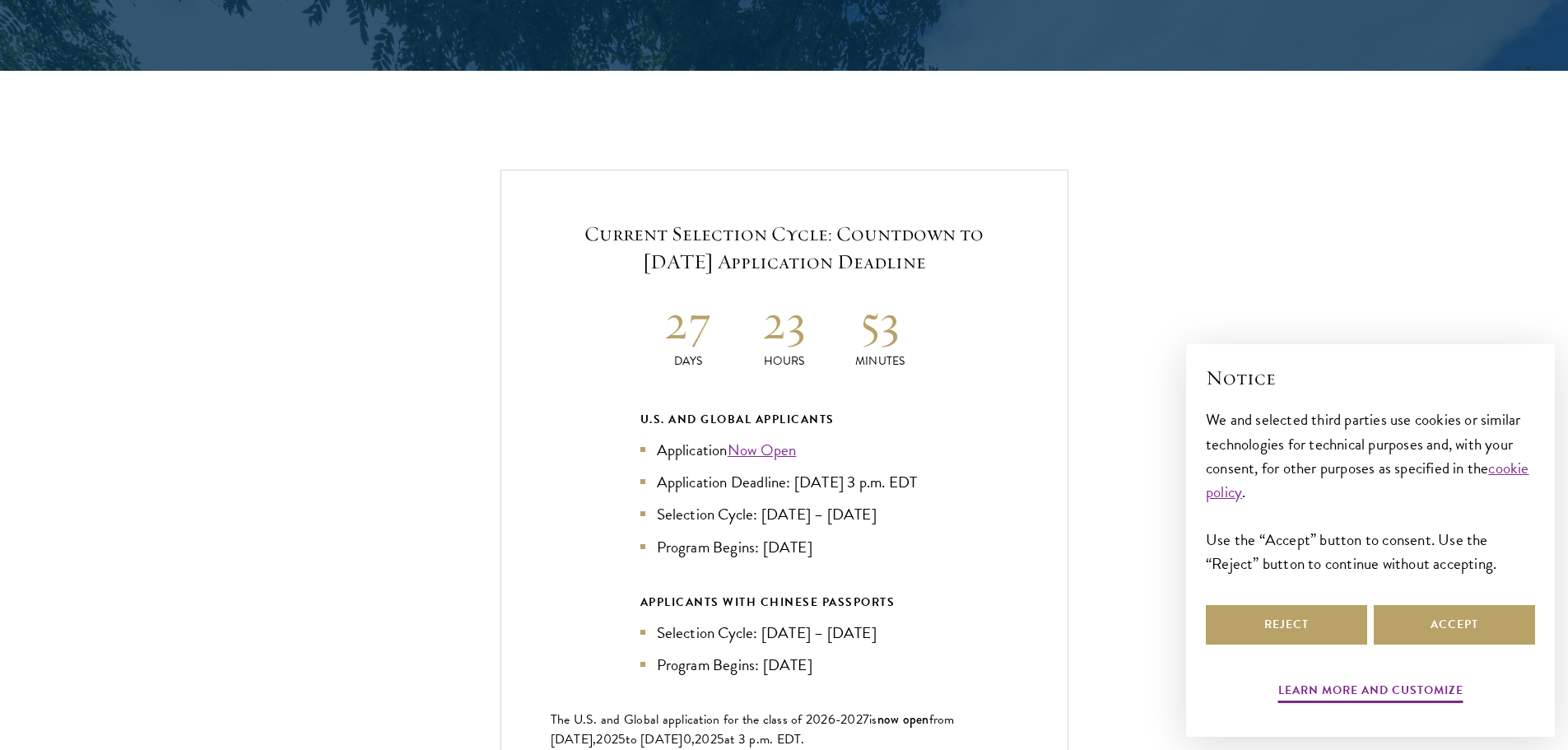
scroll to position [3869, 0]
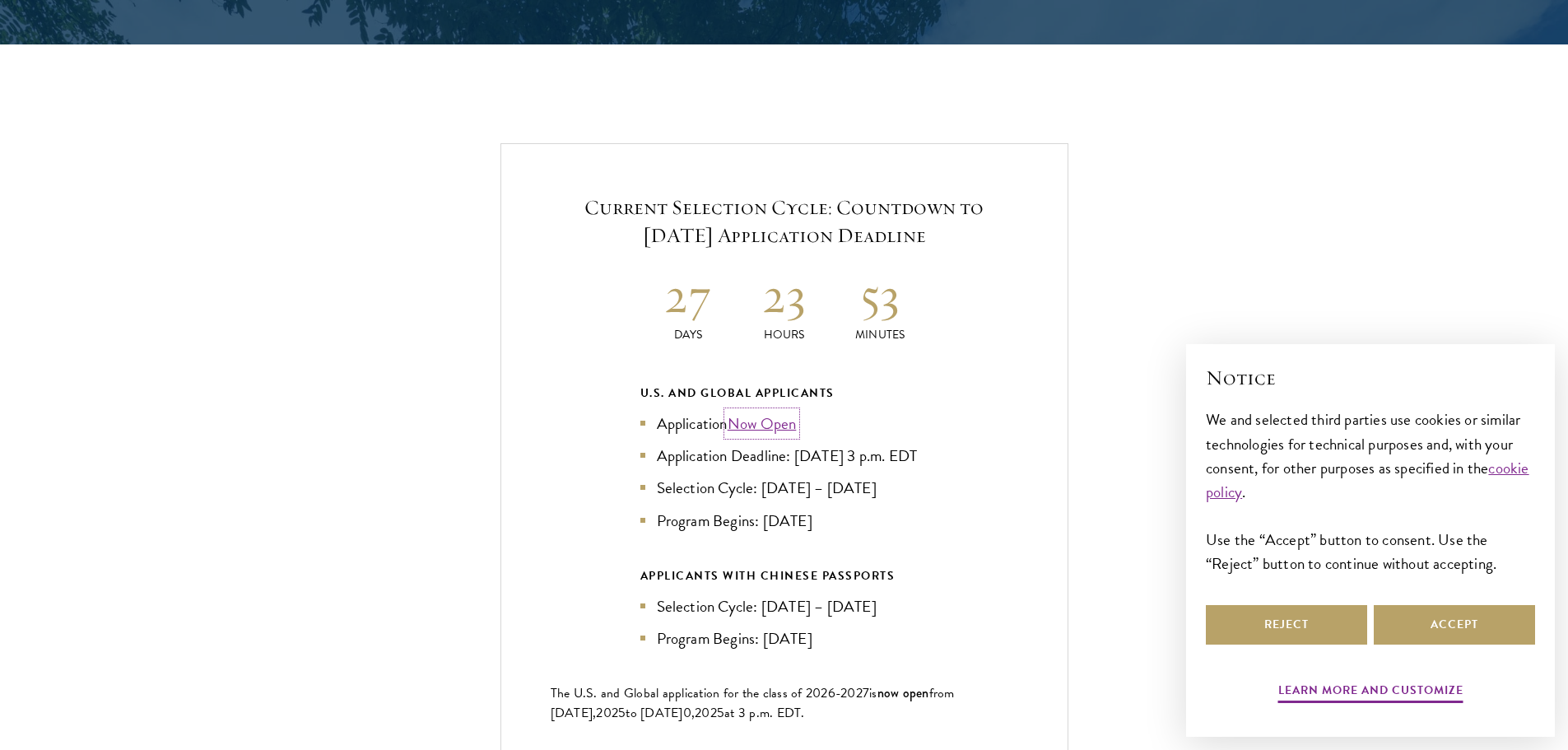
click at [756, 412] on link "Now Open" at bounding box center [762, 423] width 69 height 24
